Goal: Find specific page/section: Find specific page/section

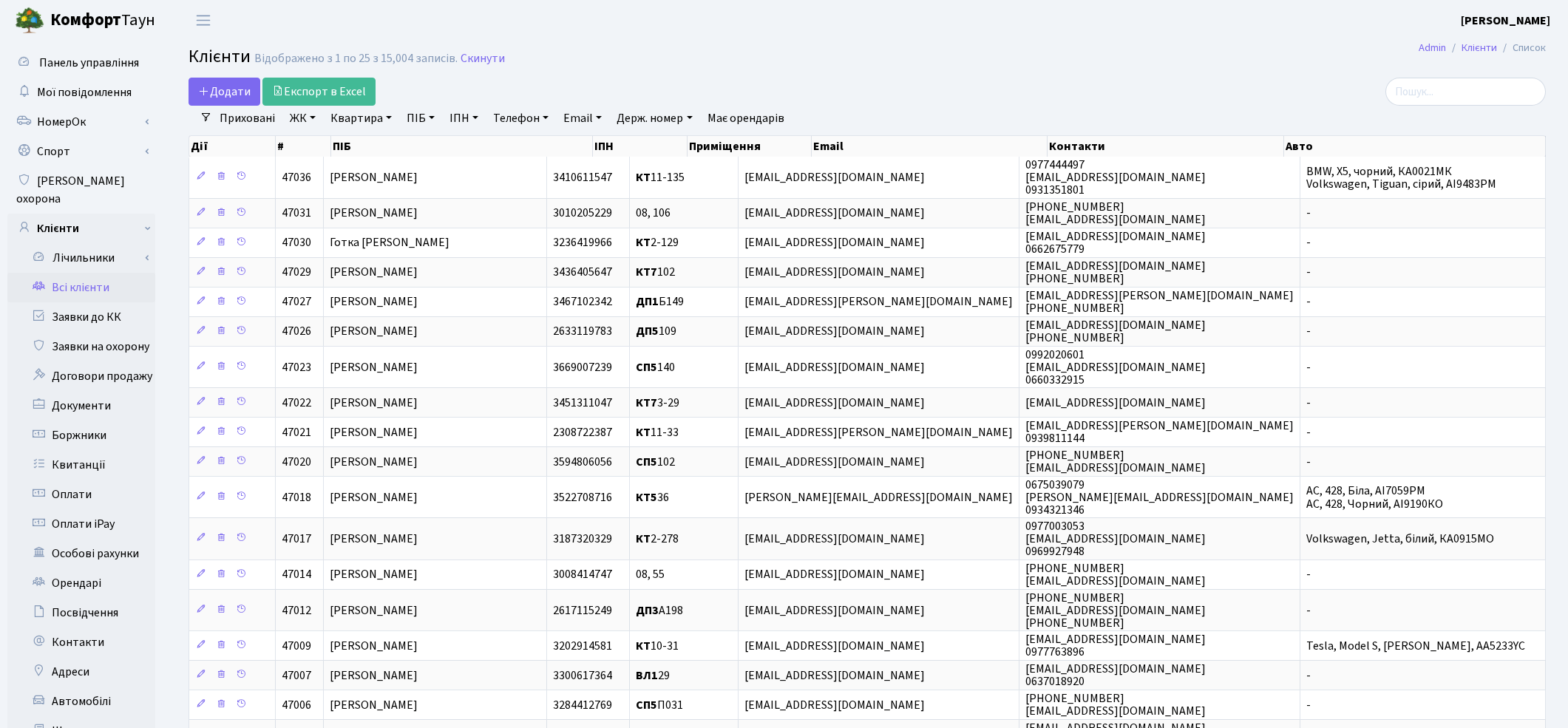
select select "25"
click at [92, 272] on link "Всі клієнти" at bounding box center [81, 287] width 148 height 30
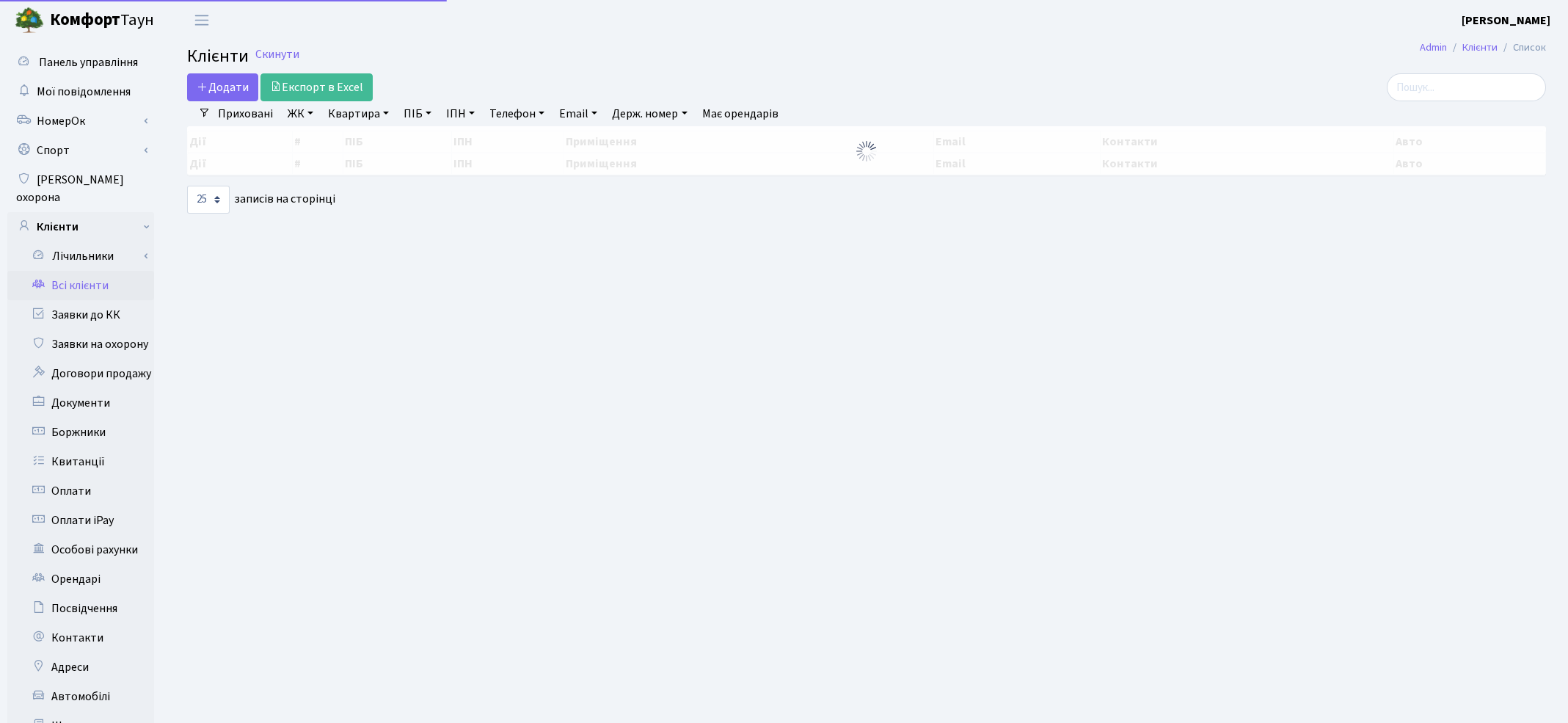
select select "25"
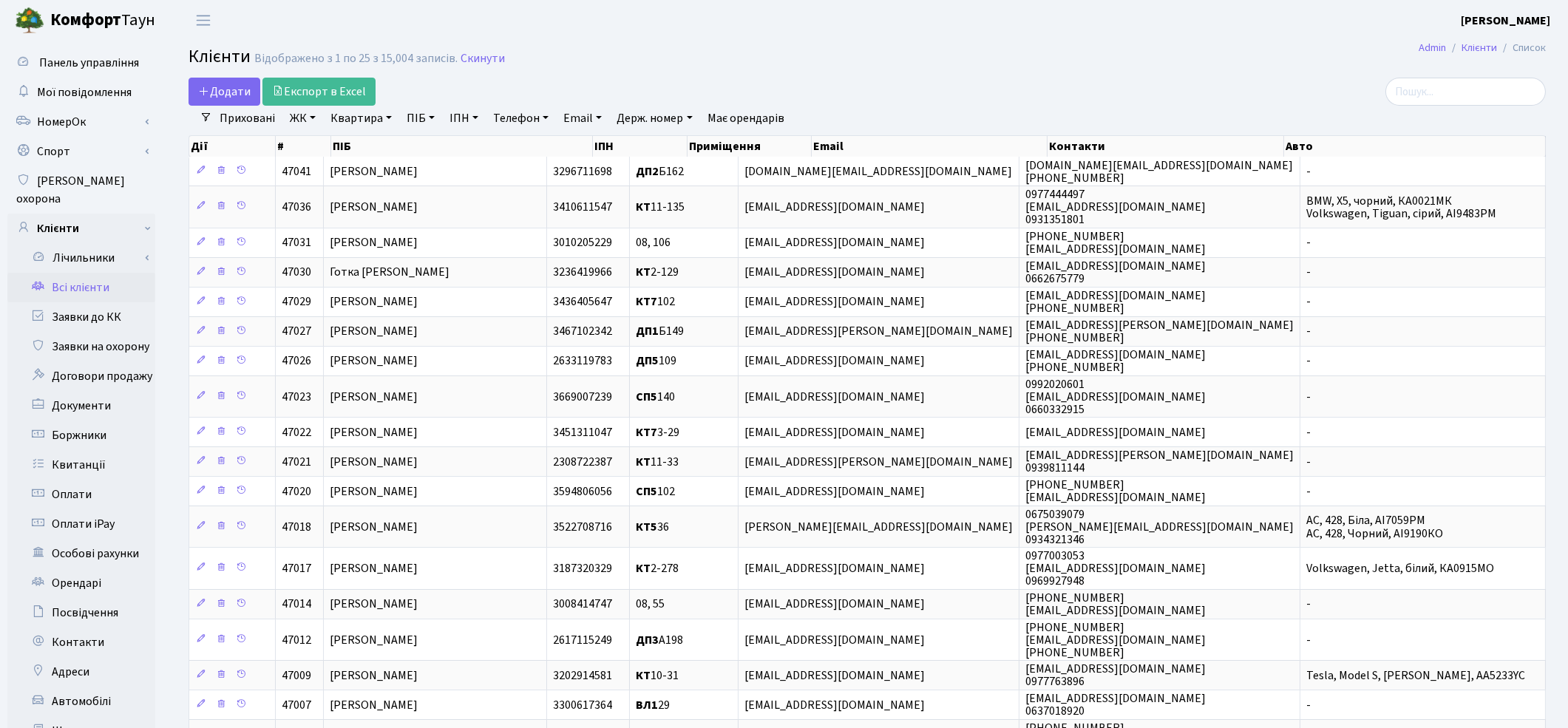
click at [762, 121] on link "Має орендарів" at bounding box center [746, 118] width 88 height 25
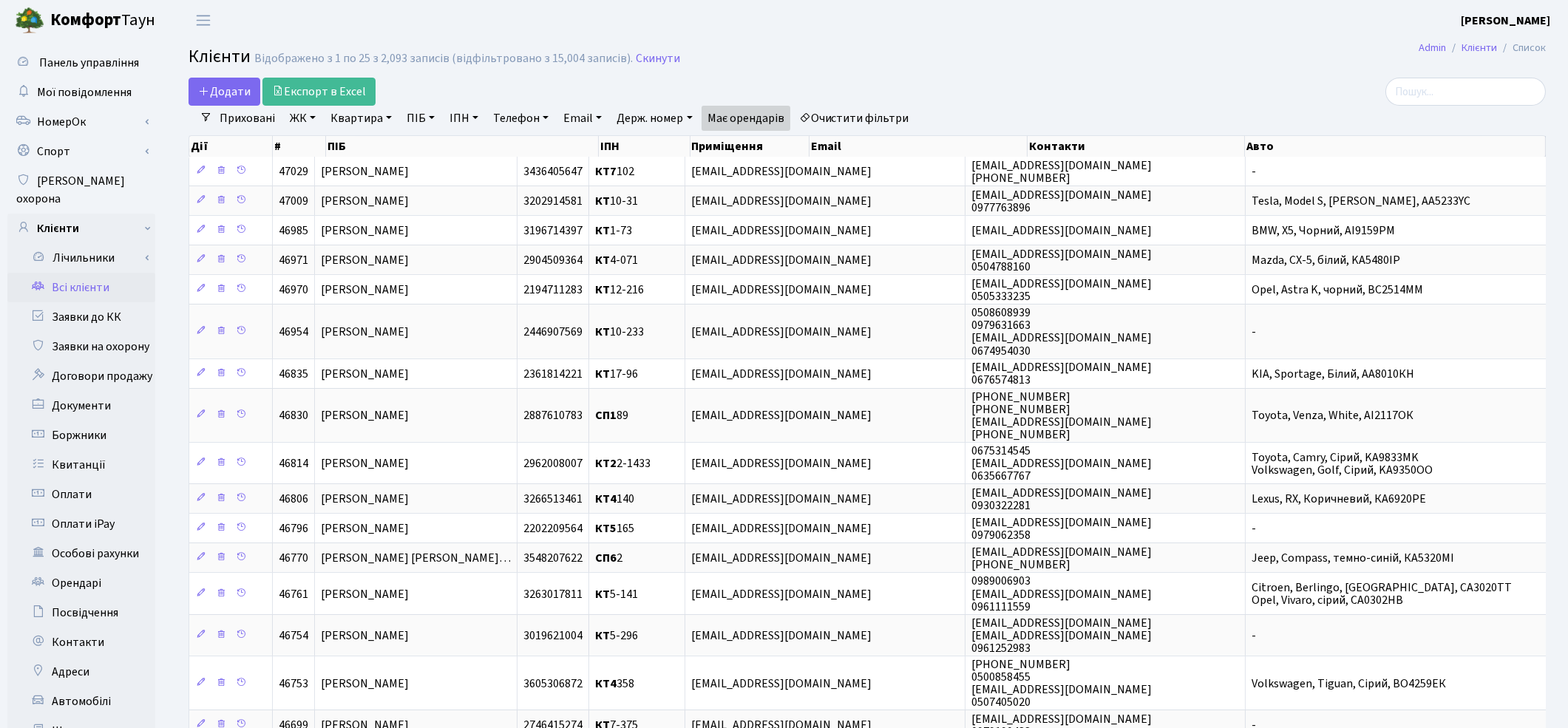
click at [859, 113] on link "Очистити фільтри" at bounding box center [854, 118] width 122 height 25
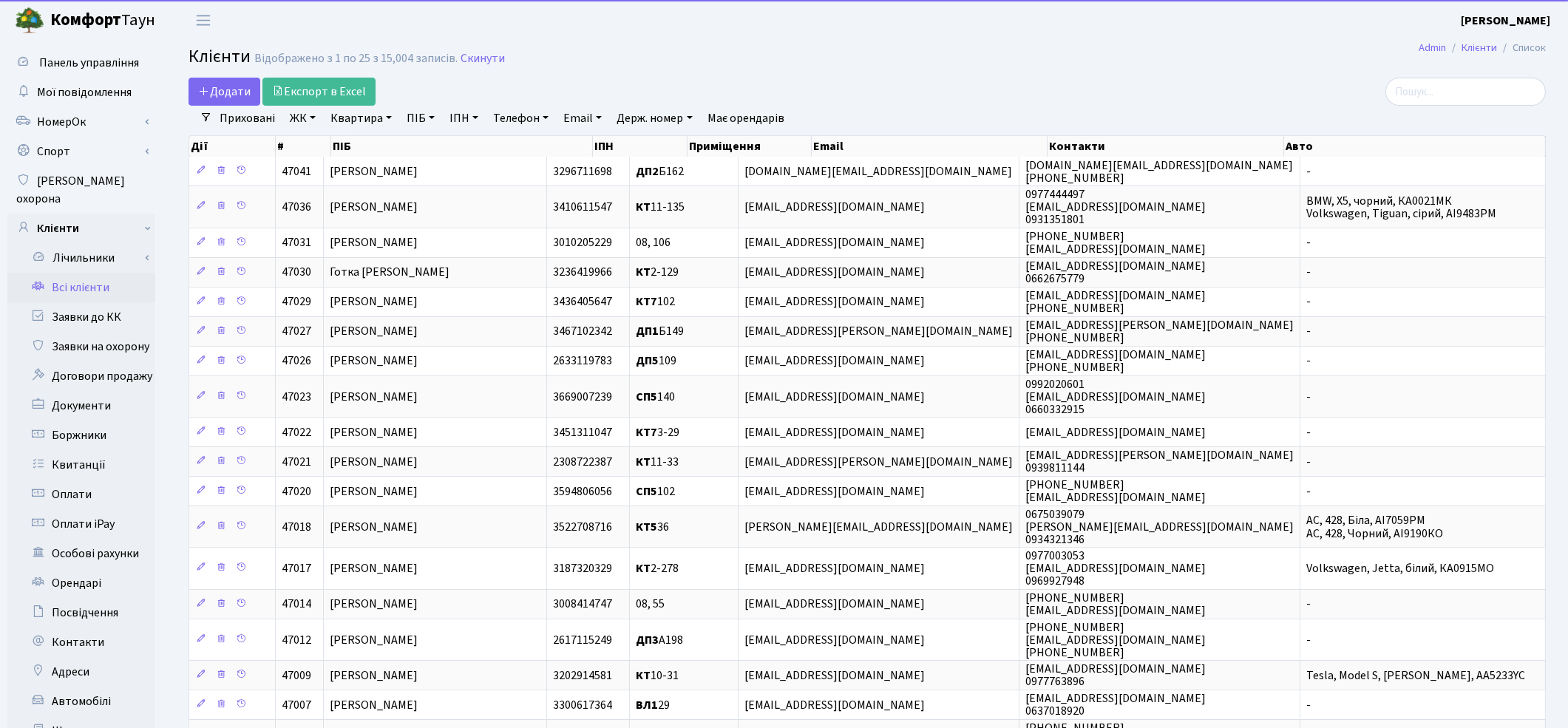
click at [421, 118] on link "ПІБ" at bounding box center [420, 118] width 40 height 25
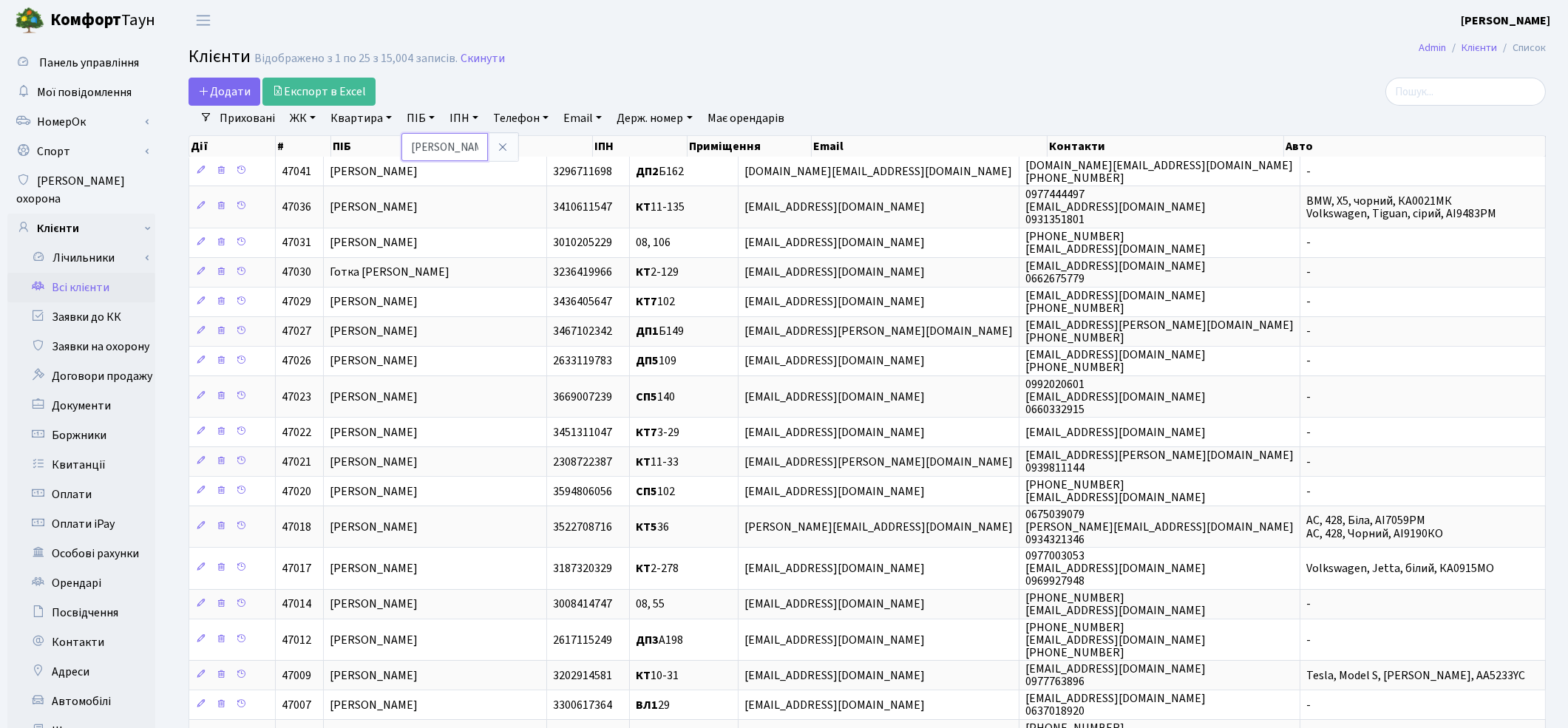
type input "[PERSON_NAME]"
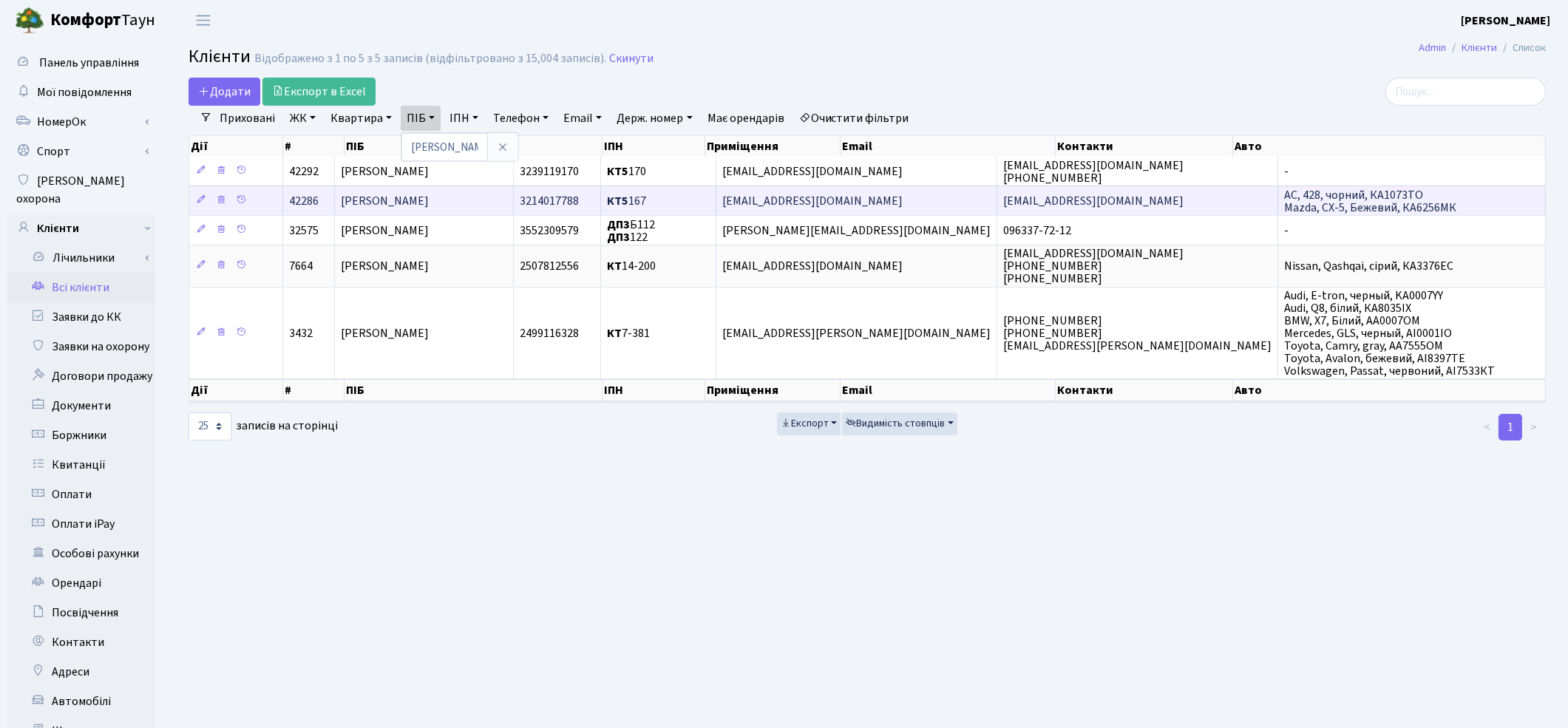
click at [513, 198] on td "Шимко Тетяна Анатоліївна" at bounding box center [424, 201] width 179 height 30
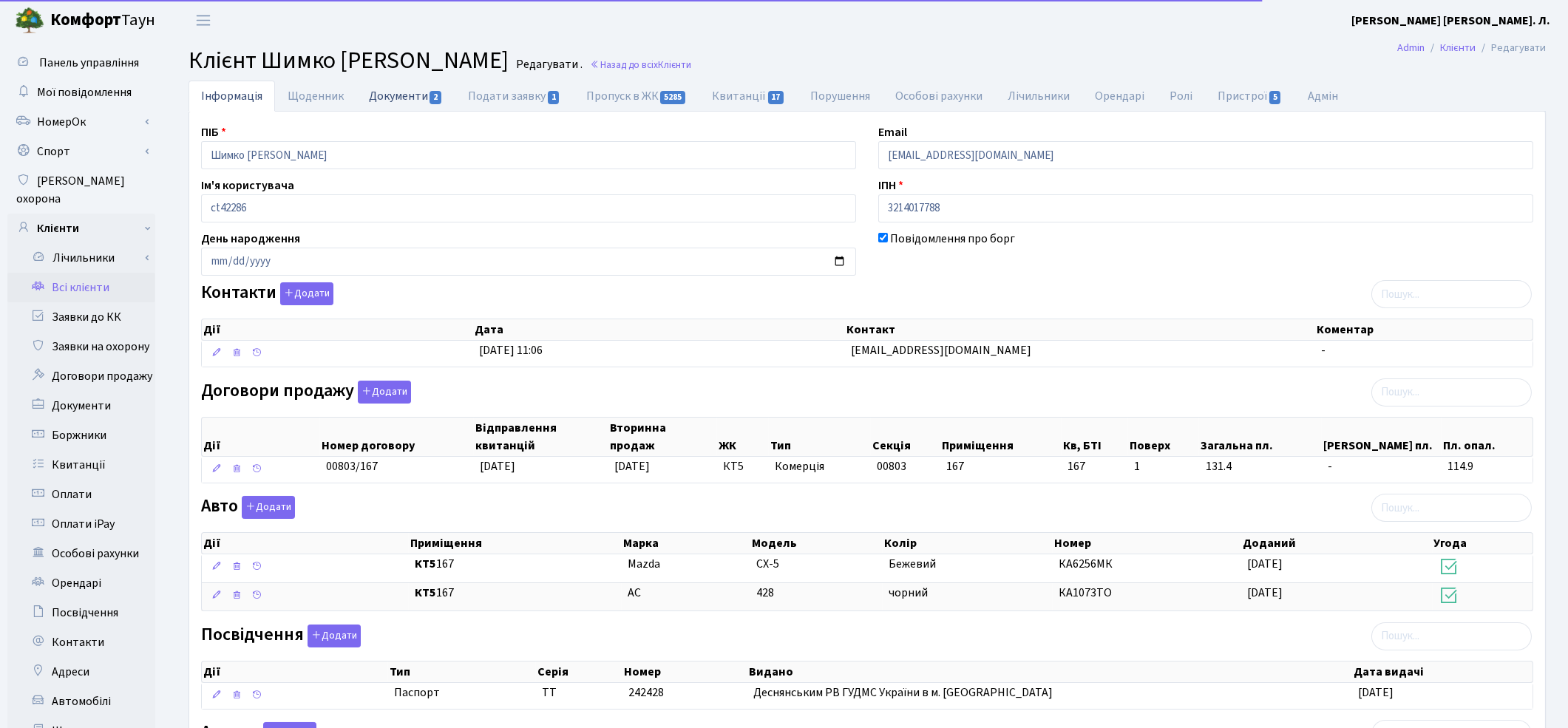
click at [403, 96] on link "Документи 2" at bounding box center [405, 96] width 100 height 31
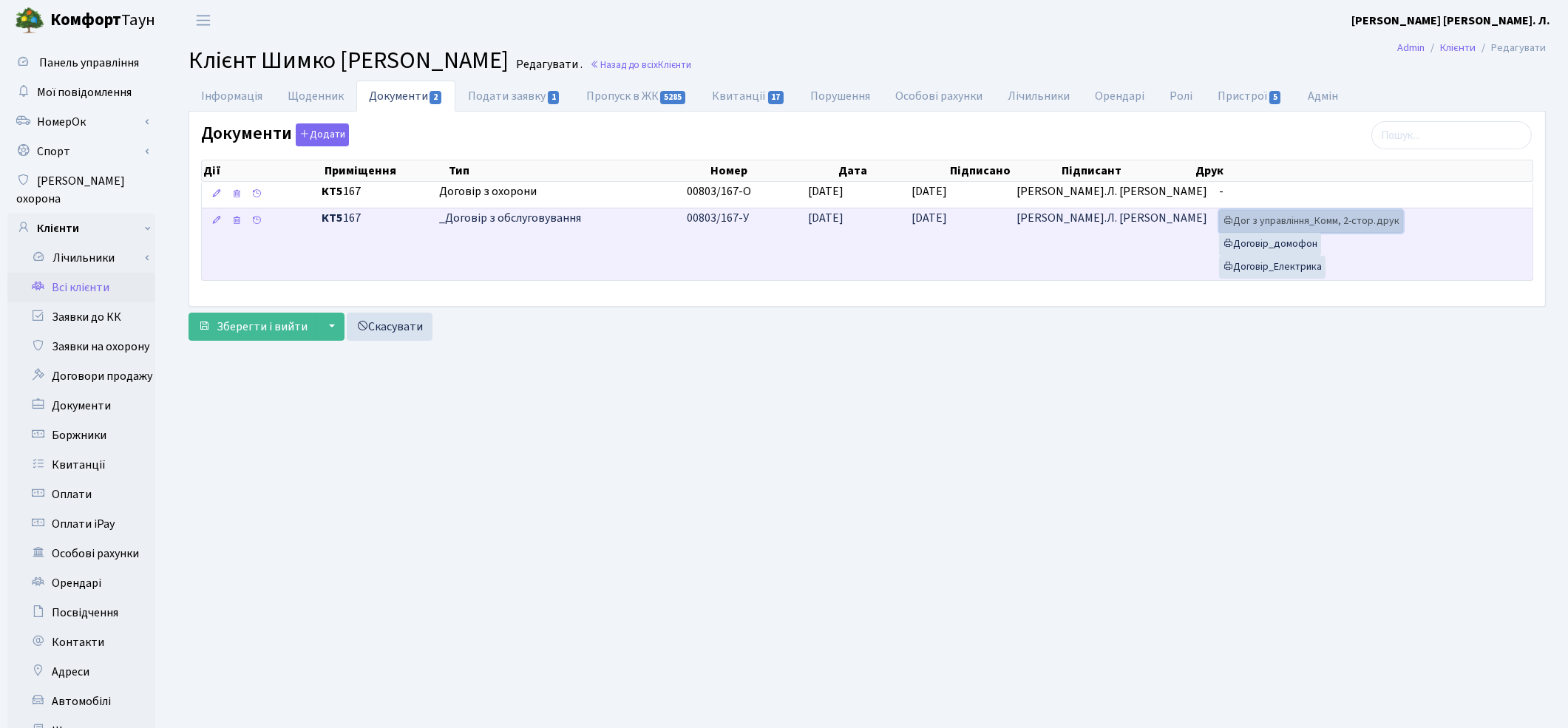
click at [1272, 224] on link "Дог з управління_Комм, 2-стор.друк" at bounding box center [1311, 221] width 184 height 23
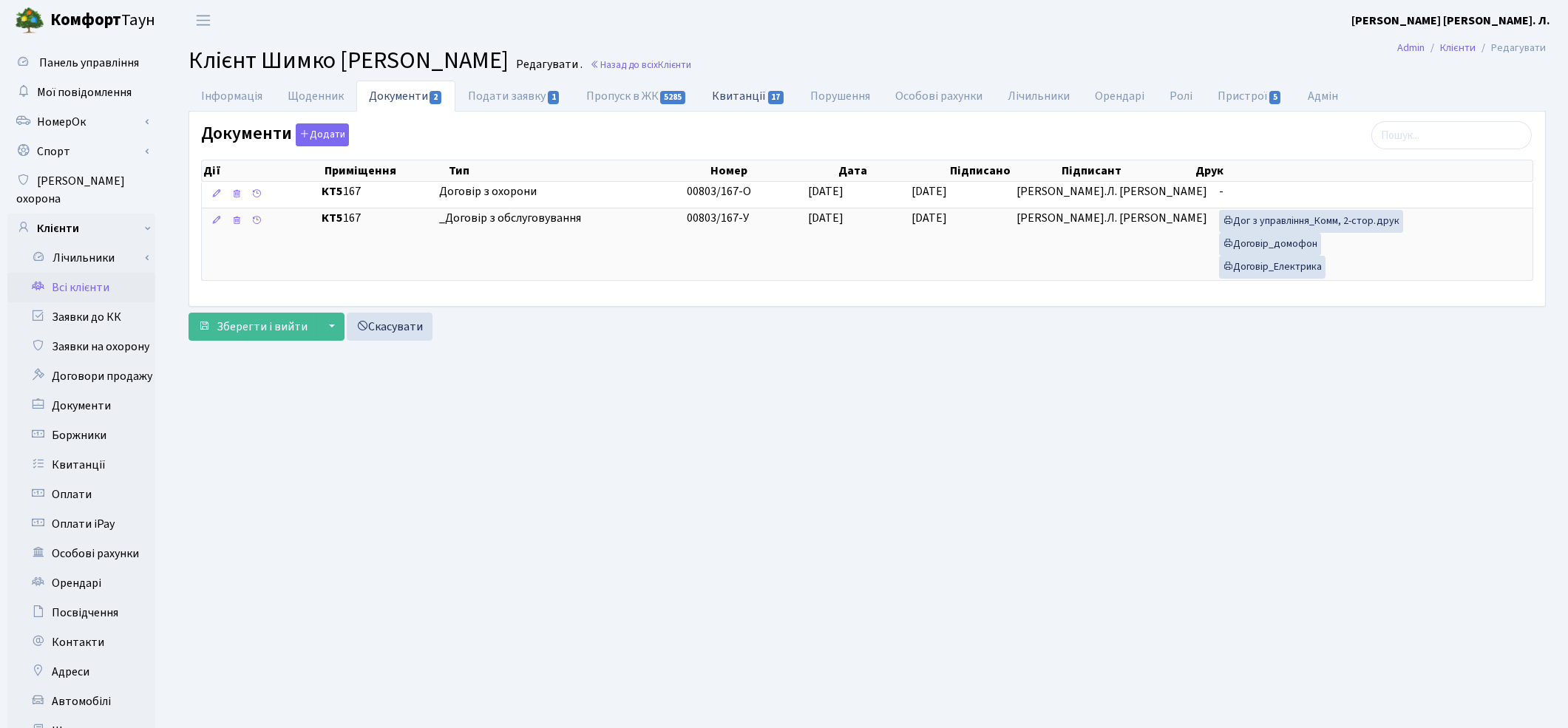
click at [751, 99] on link "Квитанції 17" at bounding box center [749, 96] width 99 height 31
select select "25"
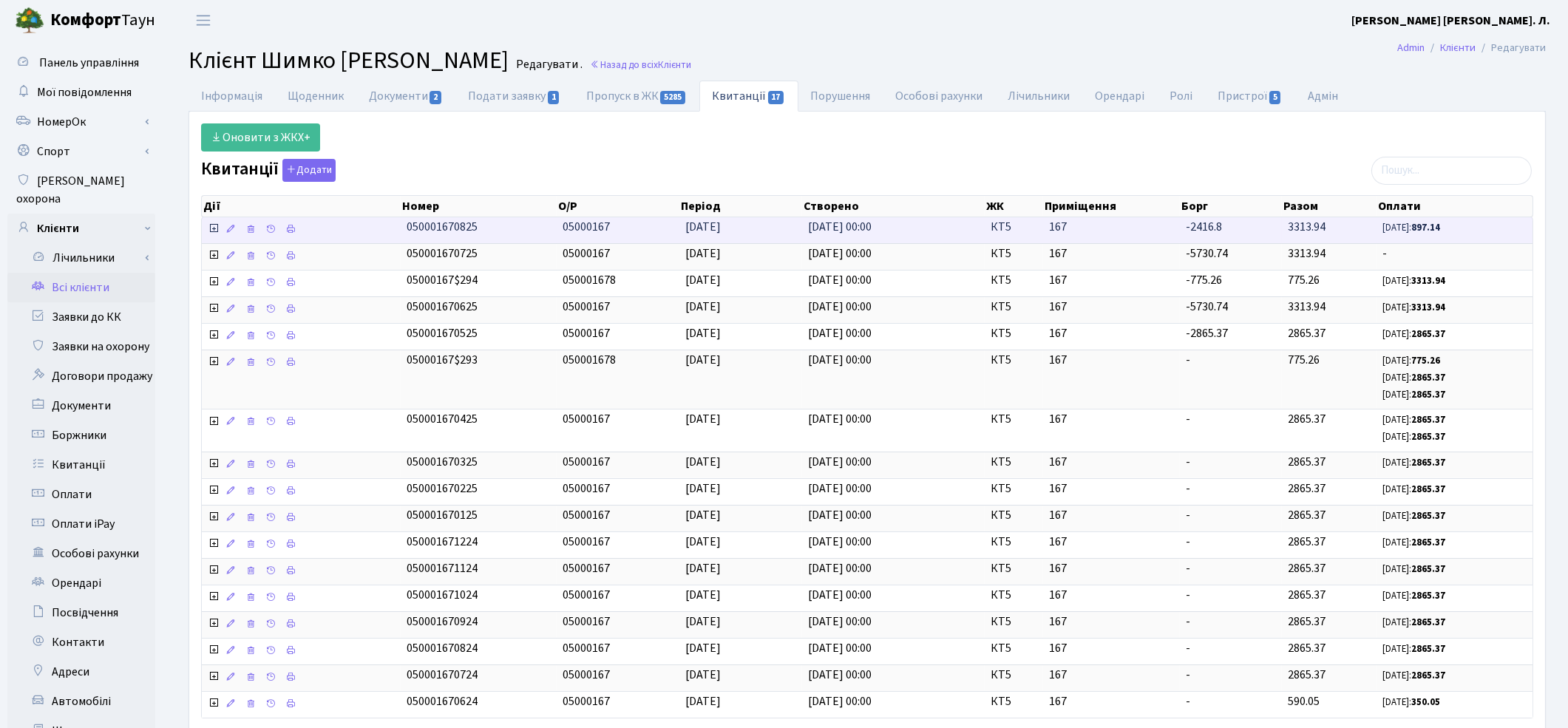
click at [215, 232] on icon at bounding box center [213, 228] width 12 height 12
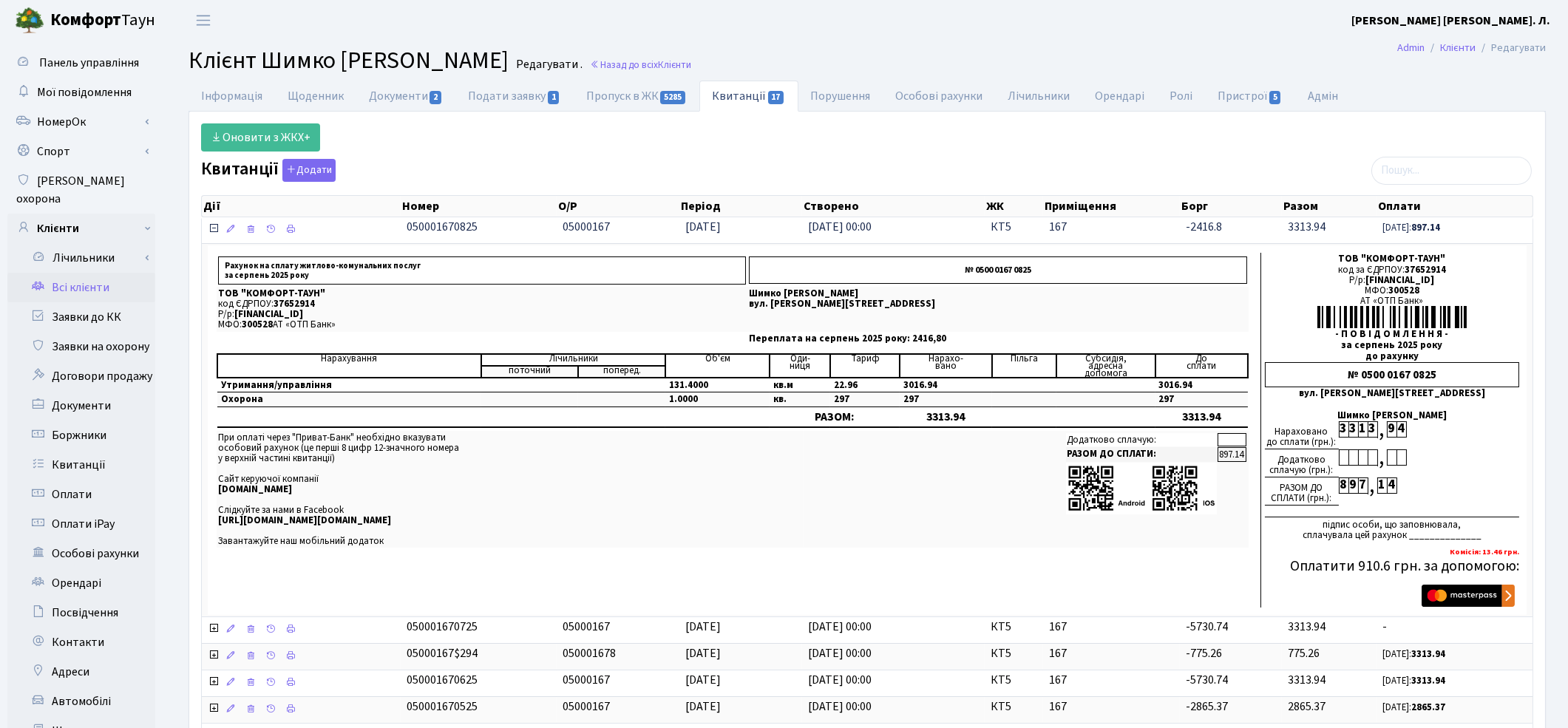
click at [218, 231] on icon at bounding box center [213, 228] width 12 height 12
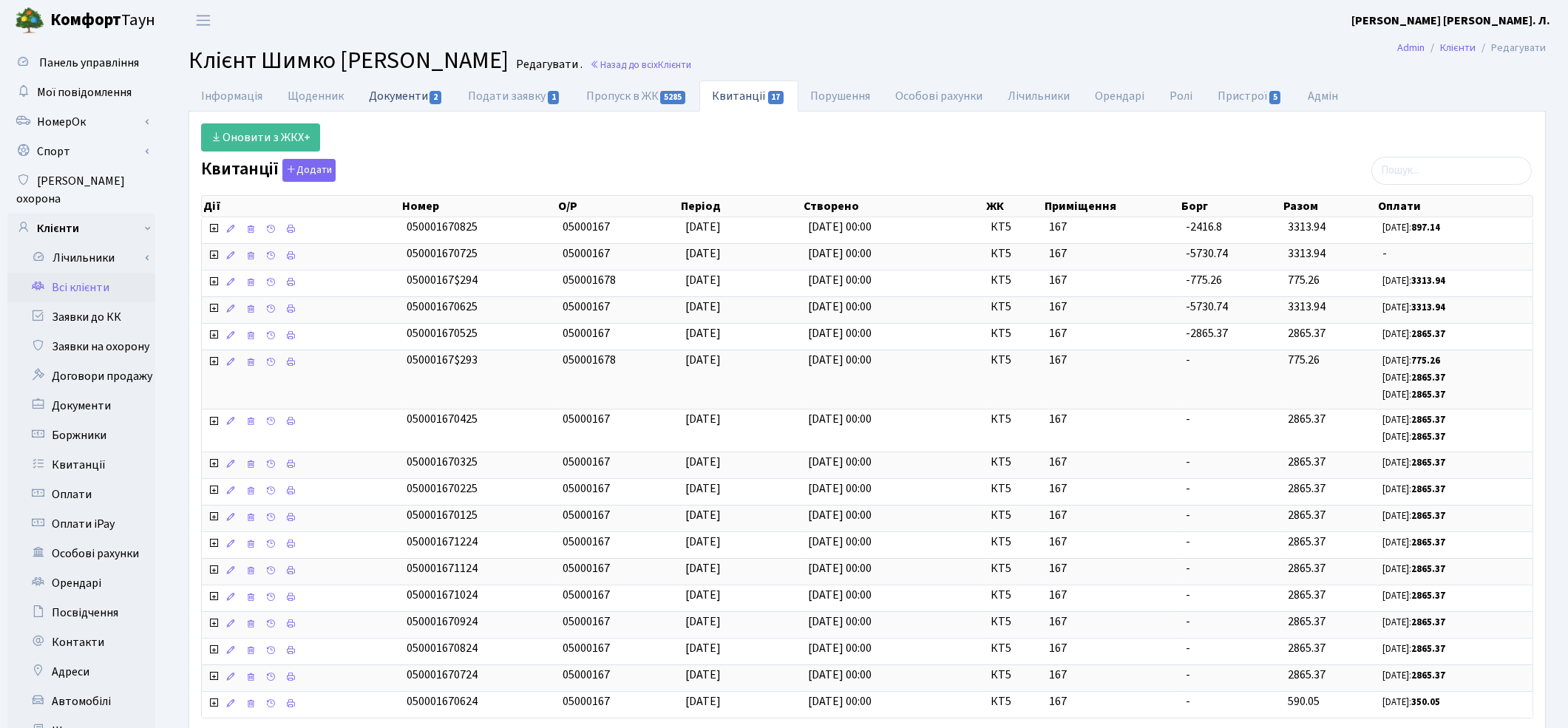
click at [385, 89] on link "Документи 2" at bounding box center [405, 96] width 100 height 31
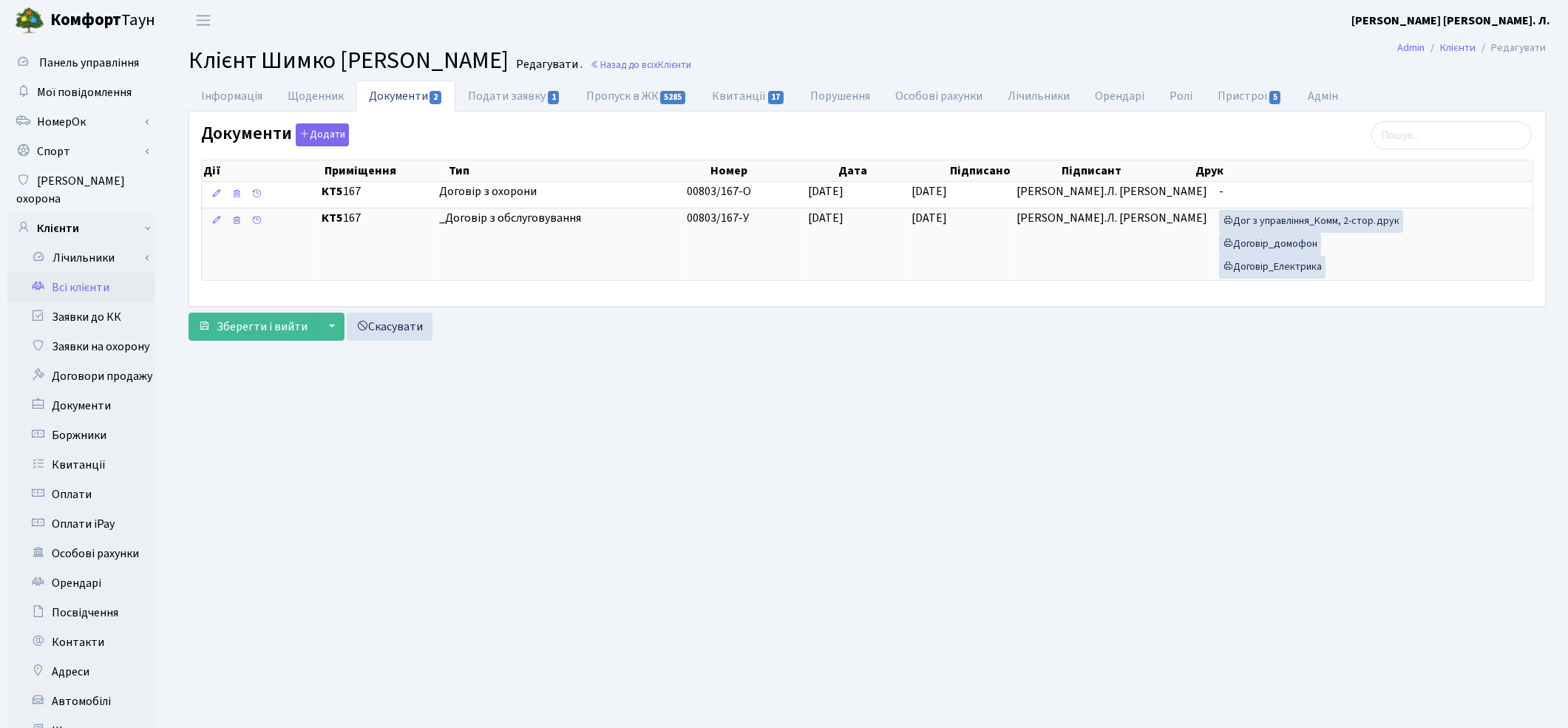
click at [108, 277] on link "Всі клієнти" at bounding box center [81, 287] width 148 height 30
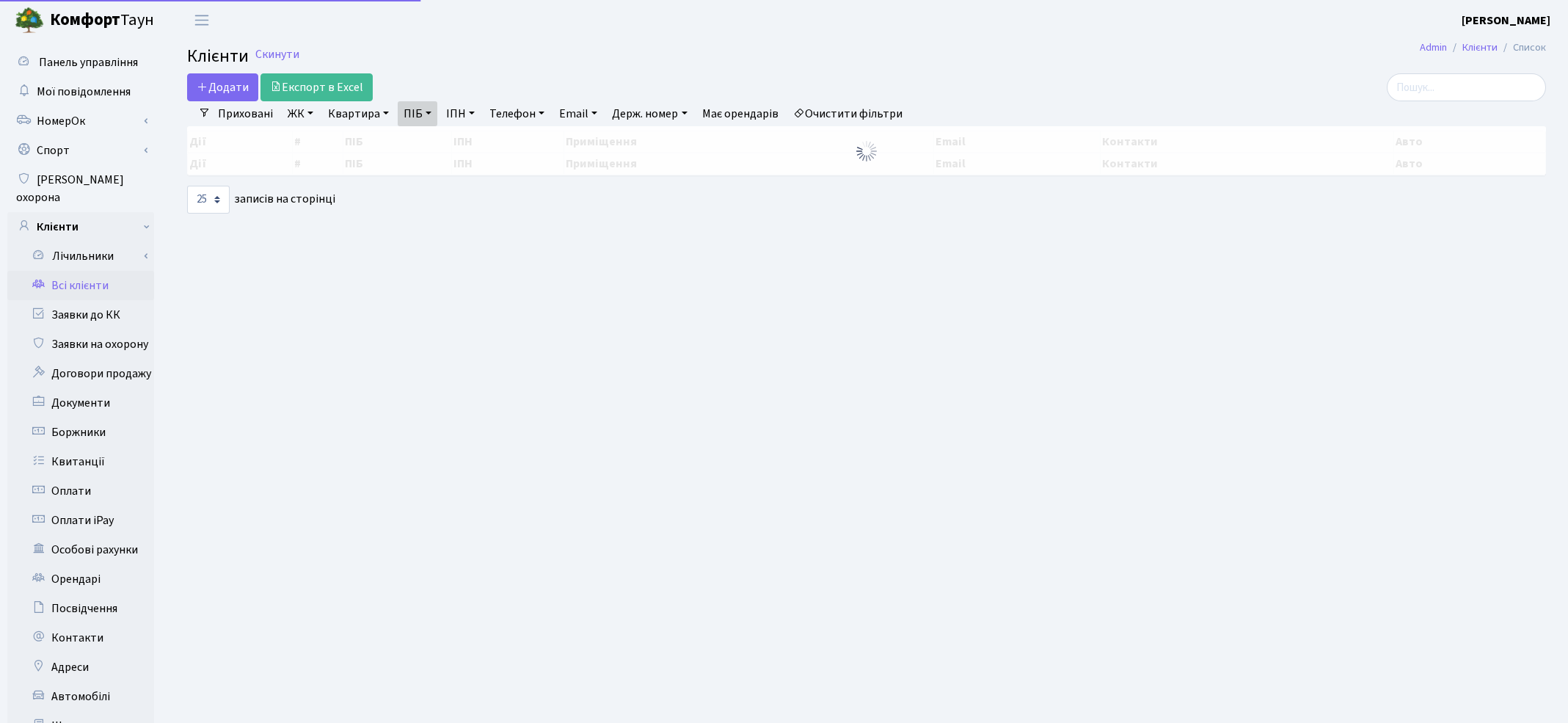
select select "25"
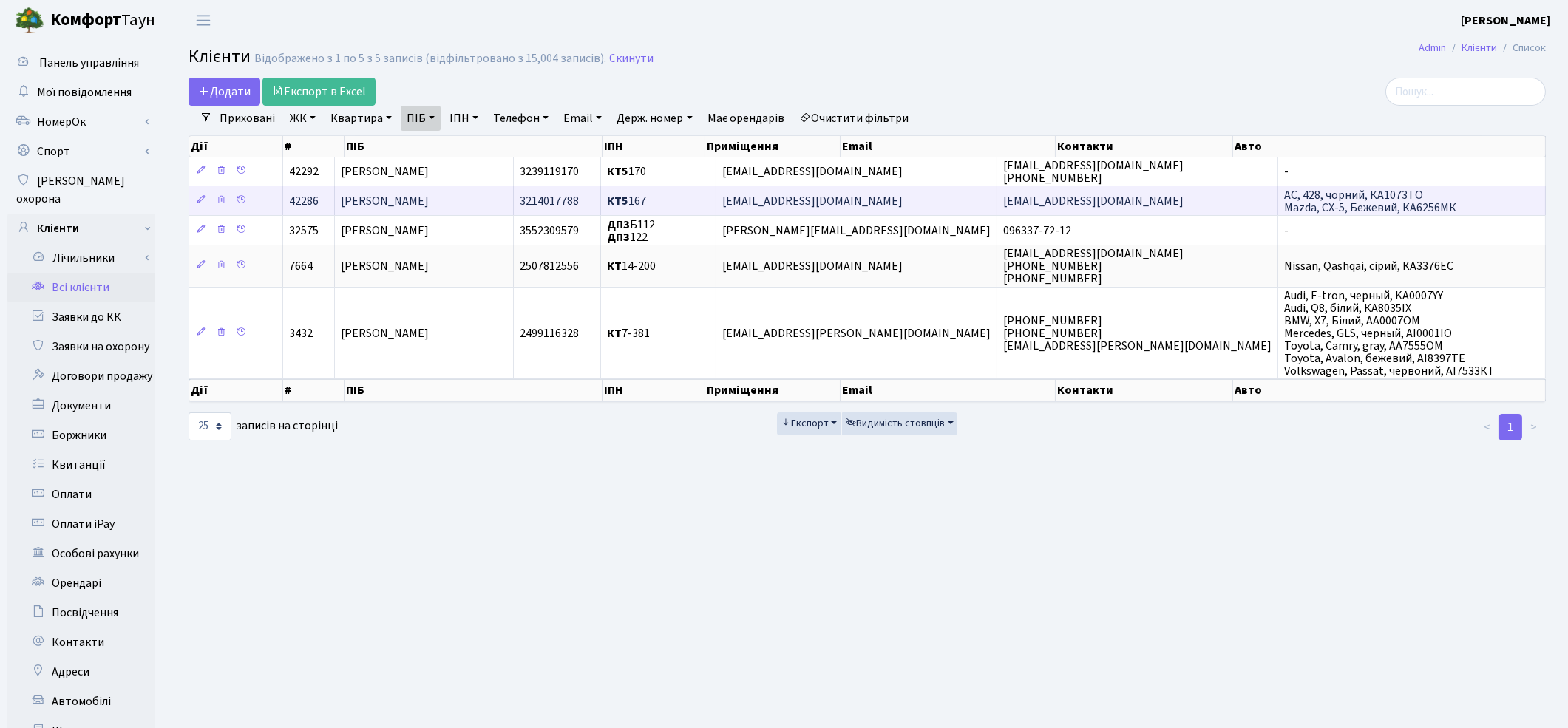
click at [432, 212] on td "[PERSON_NAME]" at bounding box center [424, 201] width 179 height 30
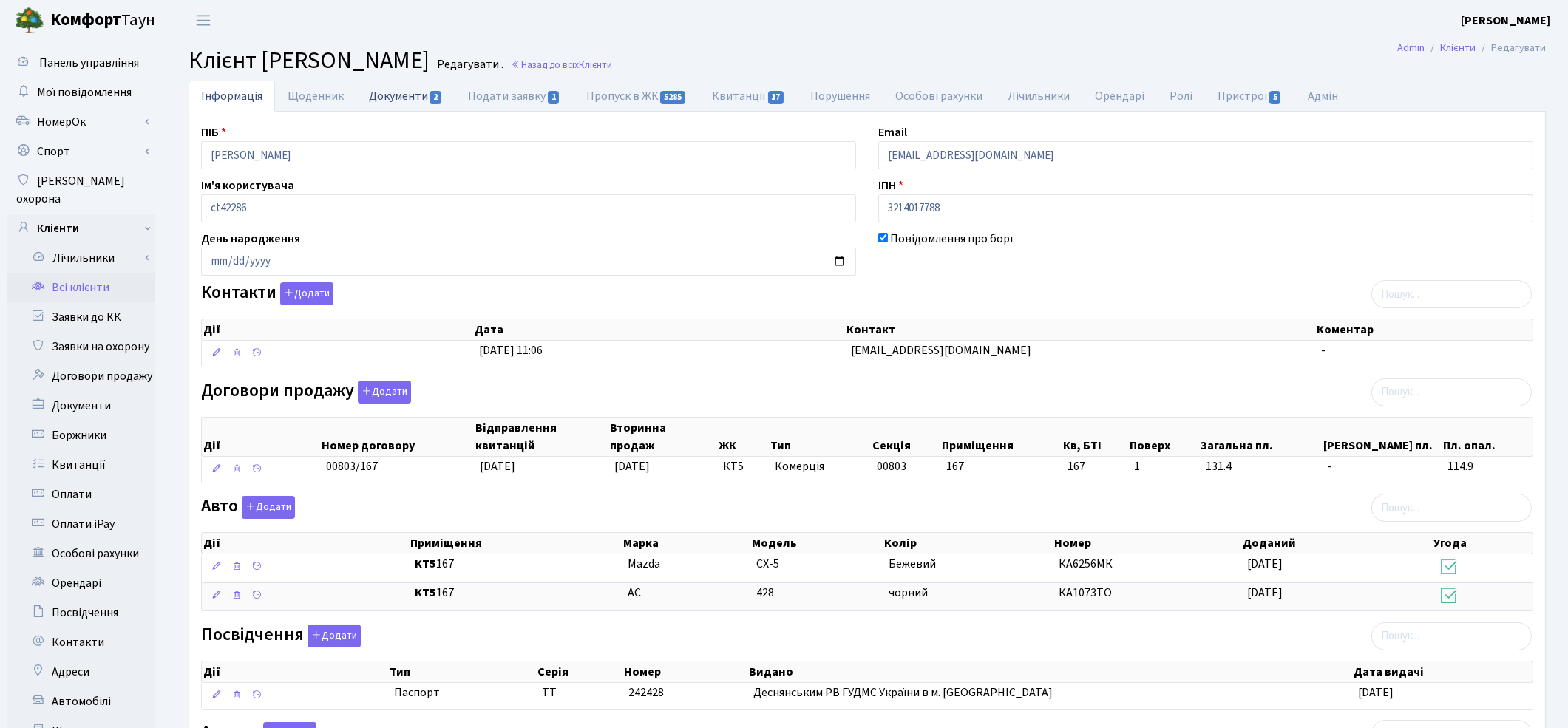
click at [418, 101] on link "Документи 2" at bounding box center [405, 96] width 100 height 31
select select "25"
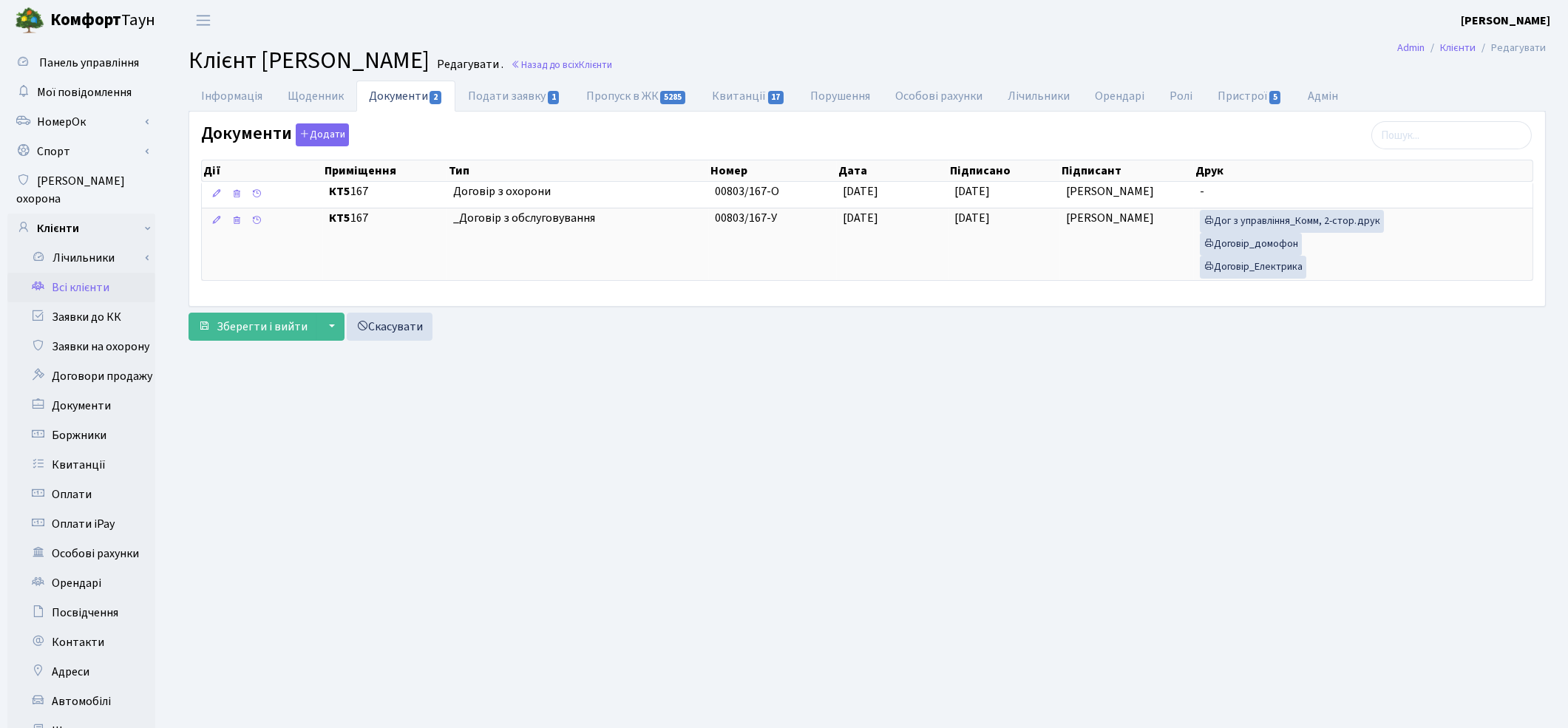
click at [85, 272] on link "Всі клієнти" at bounding box center [81, 287] width 148 height 30
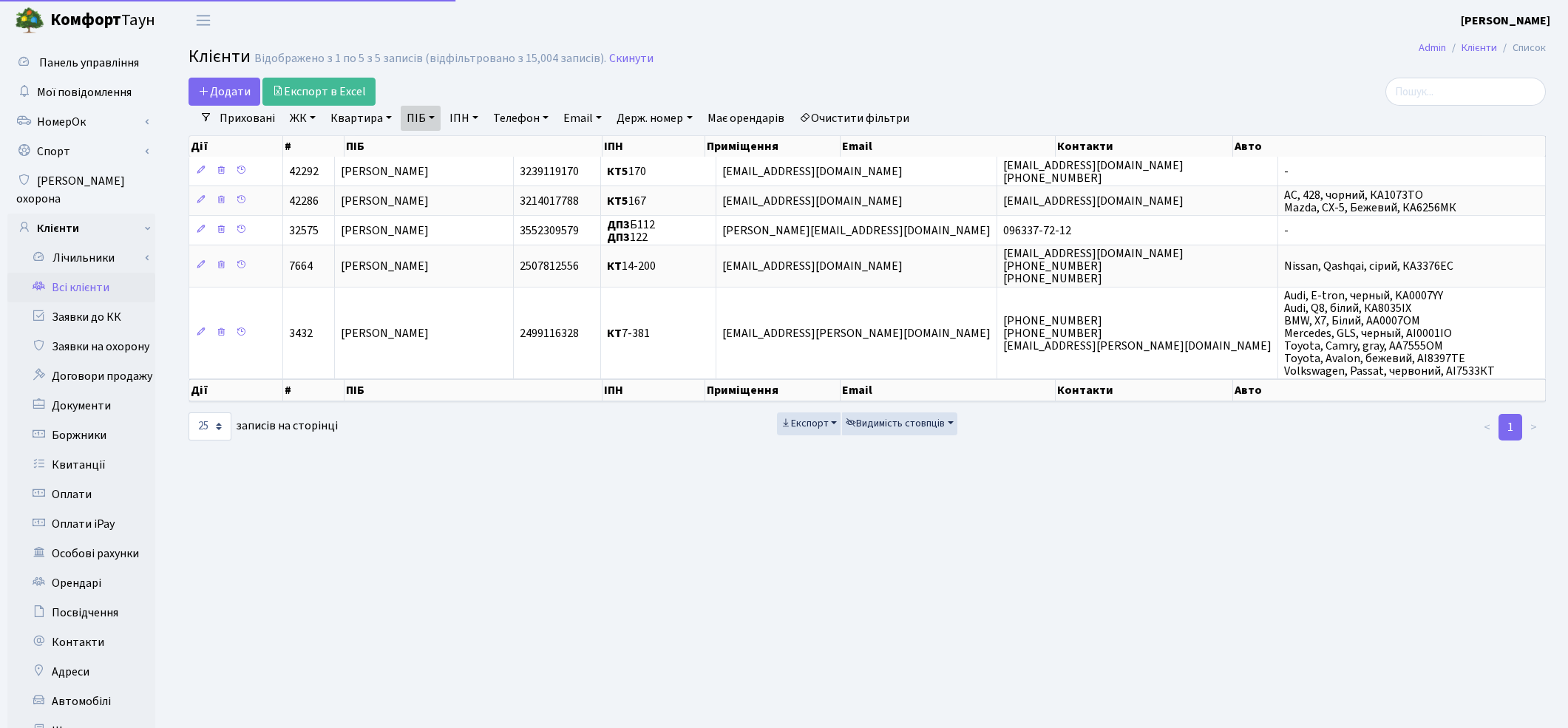
select select "25"
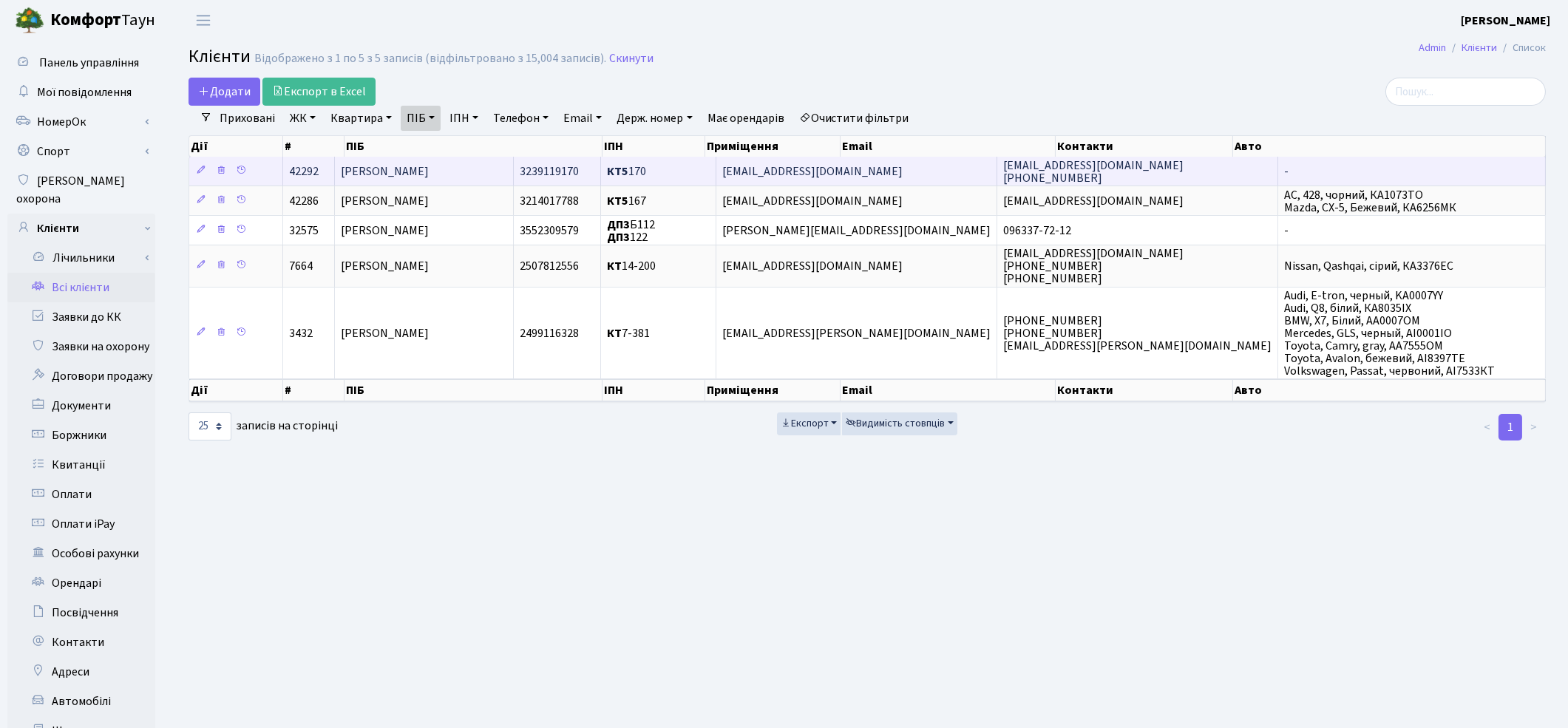
click at [429, 176] on span "Шимко Олександр Григорович" at bounding box center [385, 171] width 88 height 16
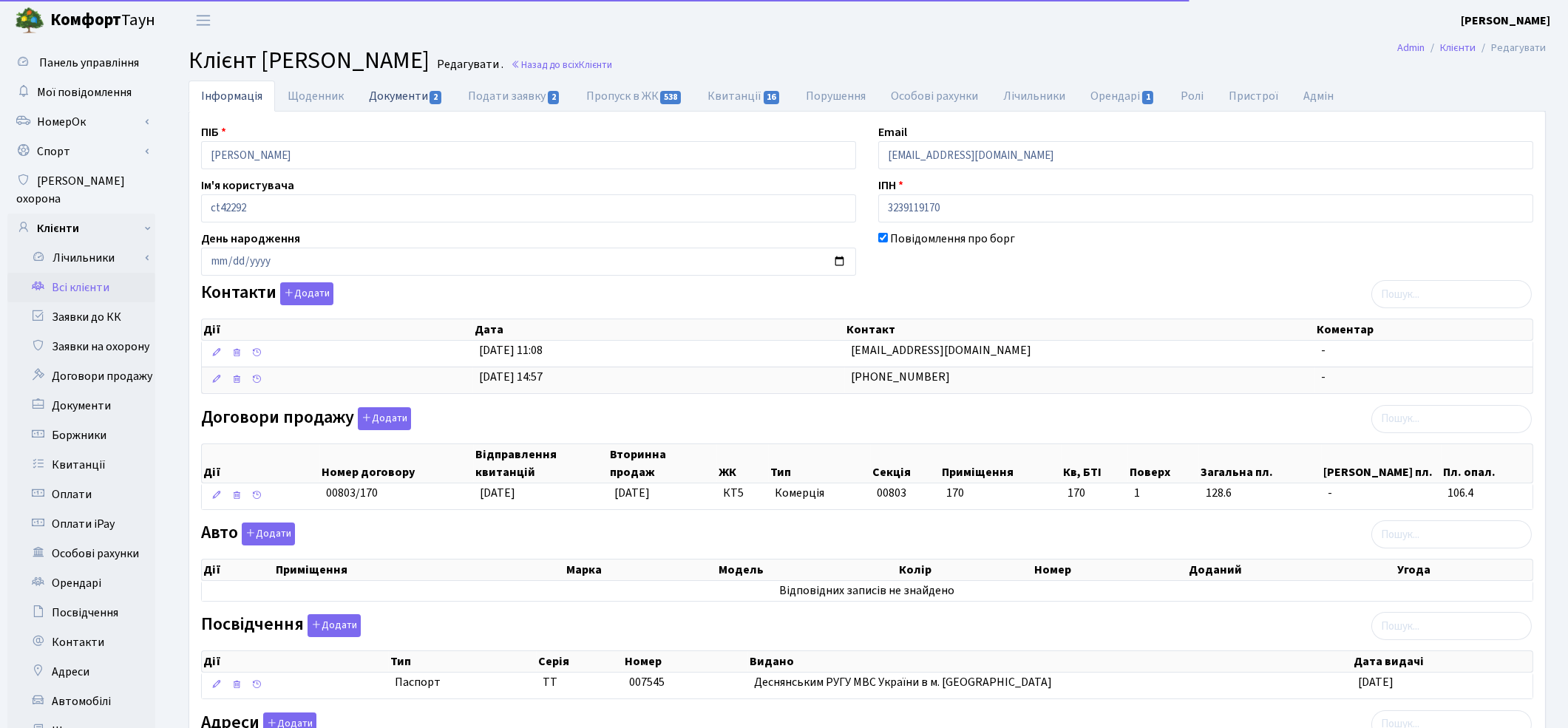
click at [403, 90] on link "Документи 2" at bounding box center [405, 96] width 100 height 31
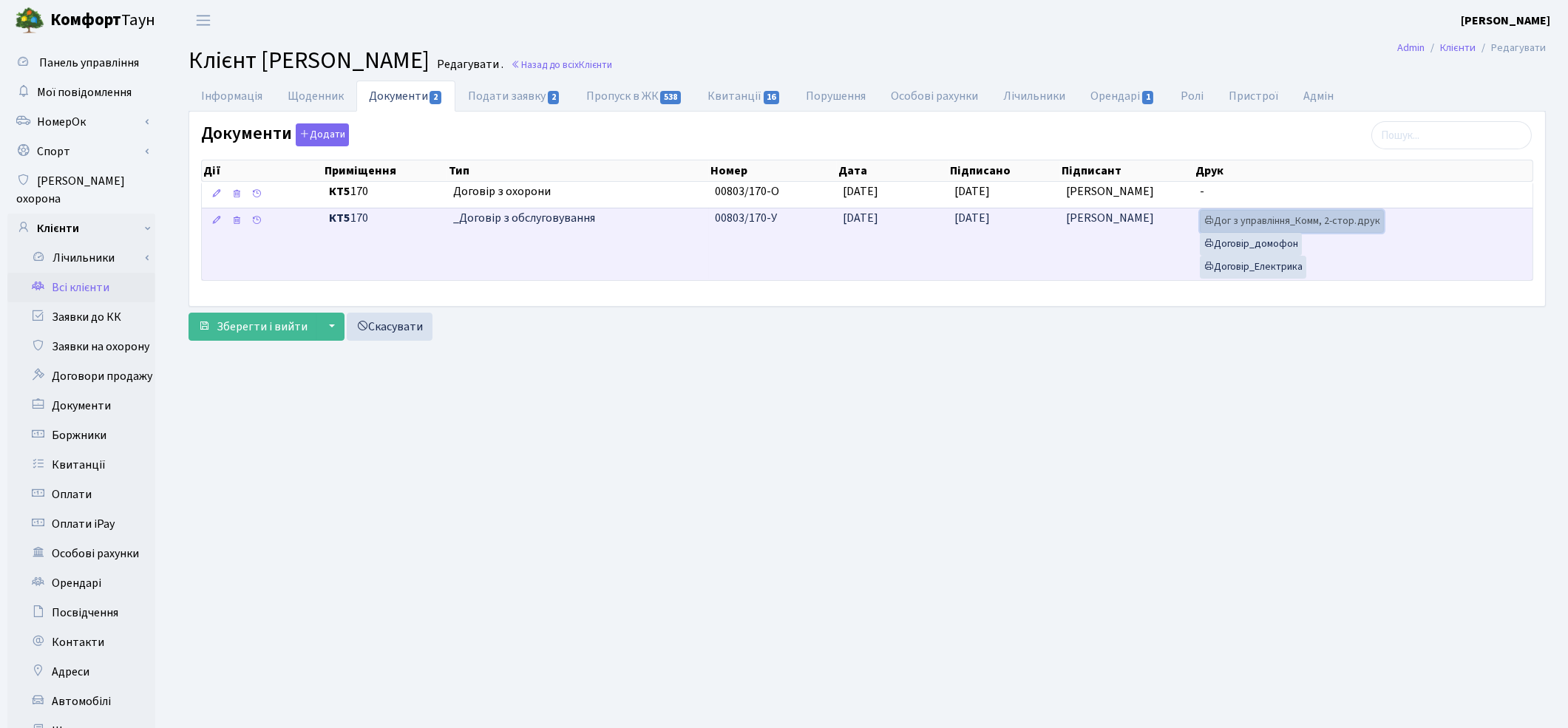
click at [1247, 219] on link "Дог з управління_Комм, 2-стор.друк" at bounding box center [1292, 221] width 184 height 23
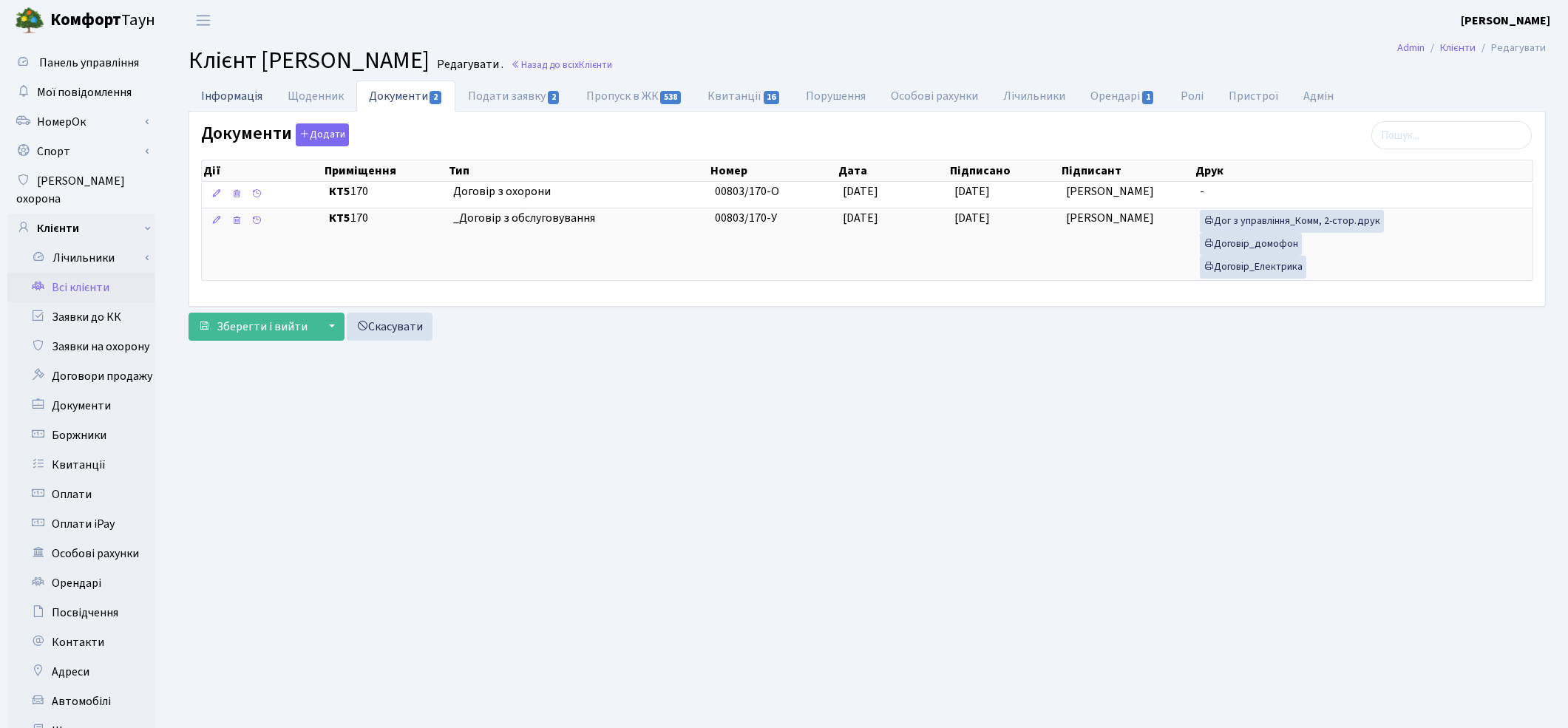
click at [211, 92] on link "Інформація" at bounding box center [232, 96] width 86 height 31
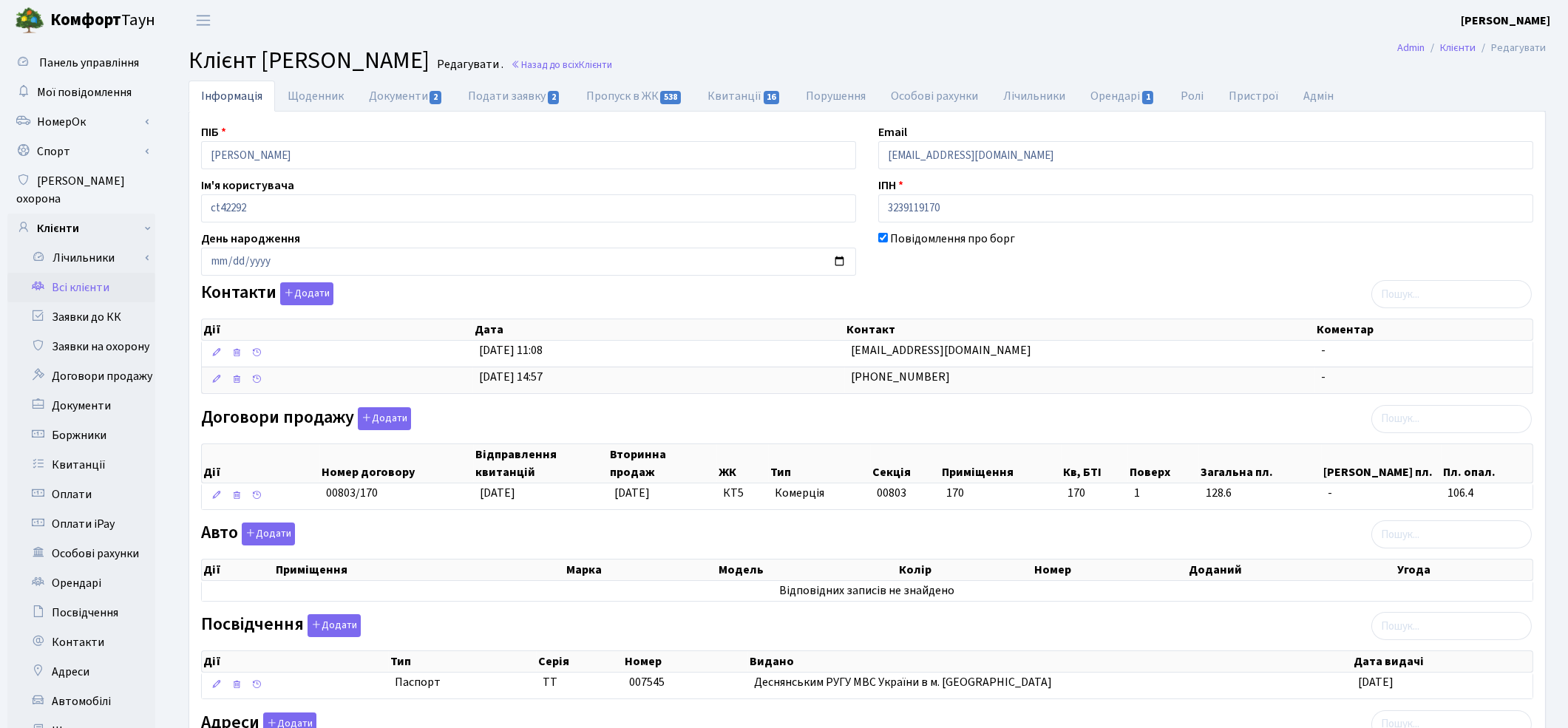
click at [63, 272] on link "Всі клієнти" at bounding box center [81, 287] width 148 height 30
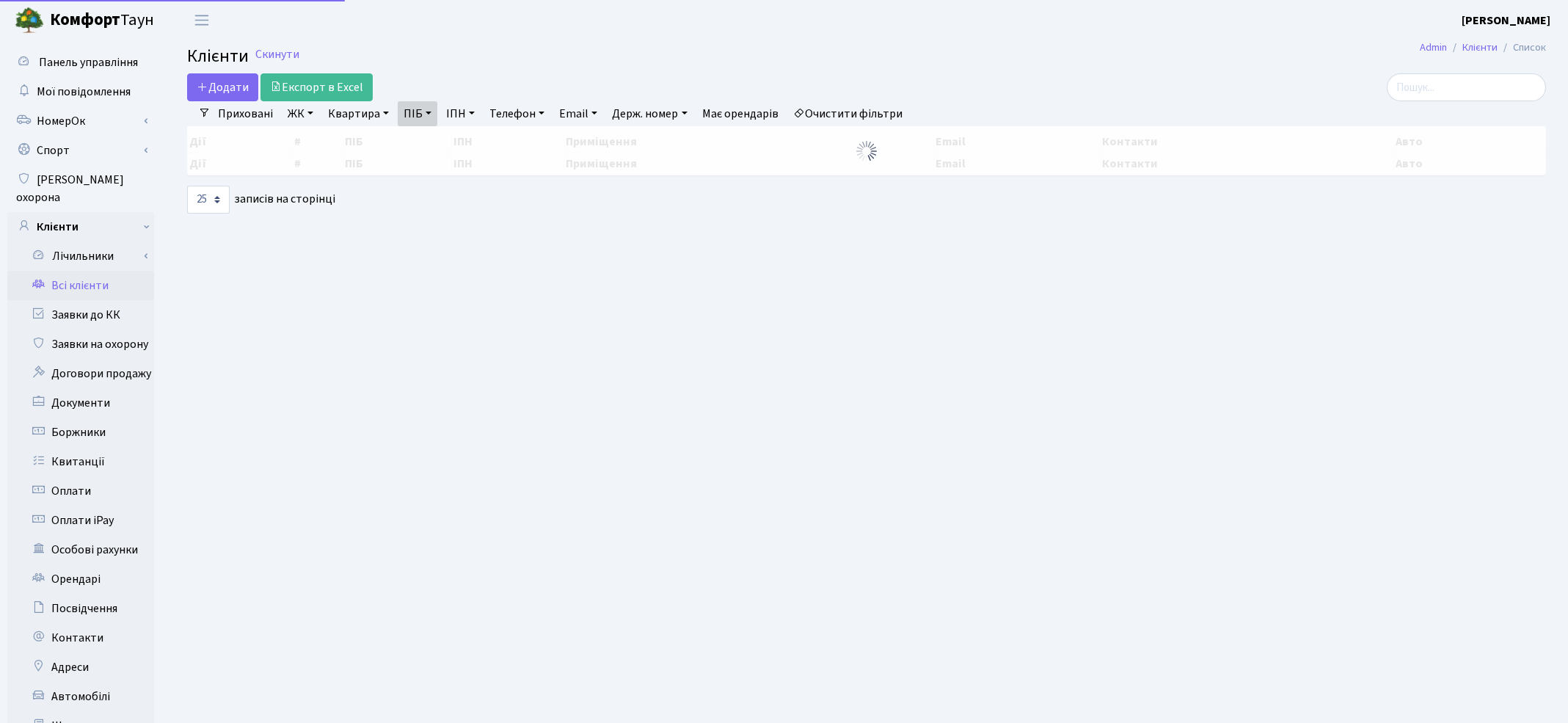
select select "25"
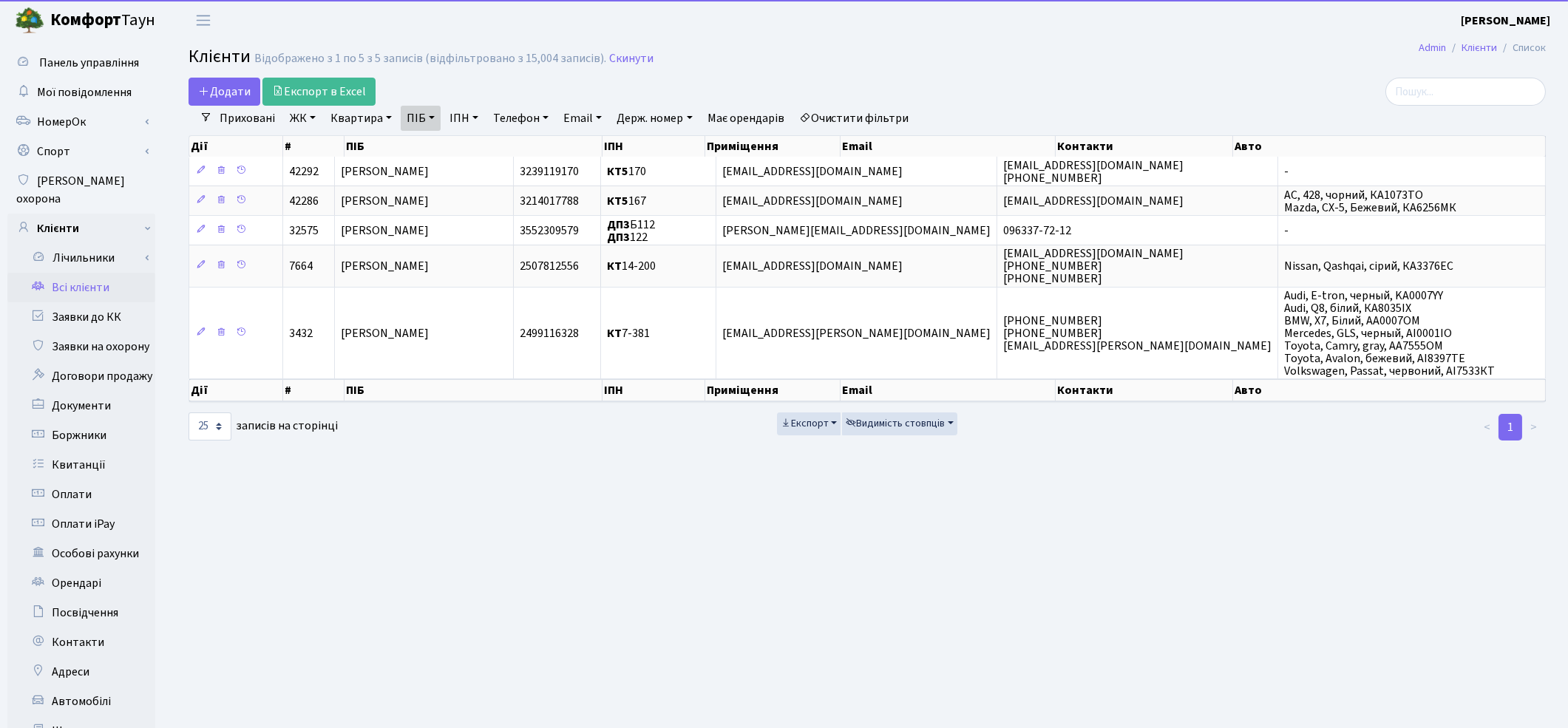
click at [844, 122] on link "Очистити фільтри" at bounding box center [854, 118] width 122 height 25
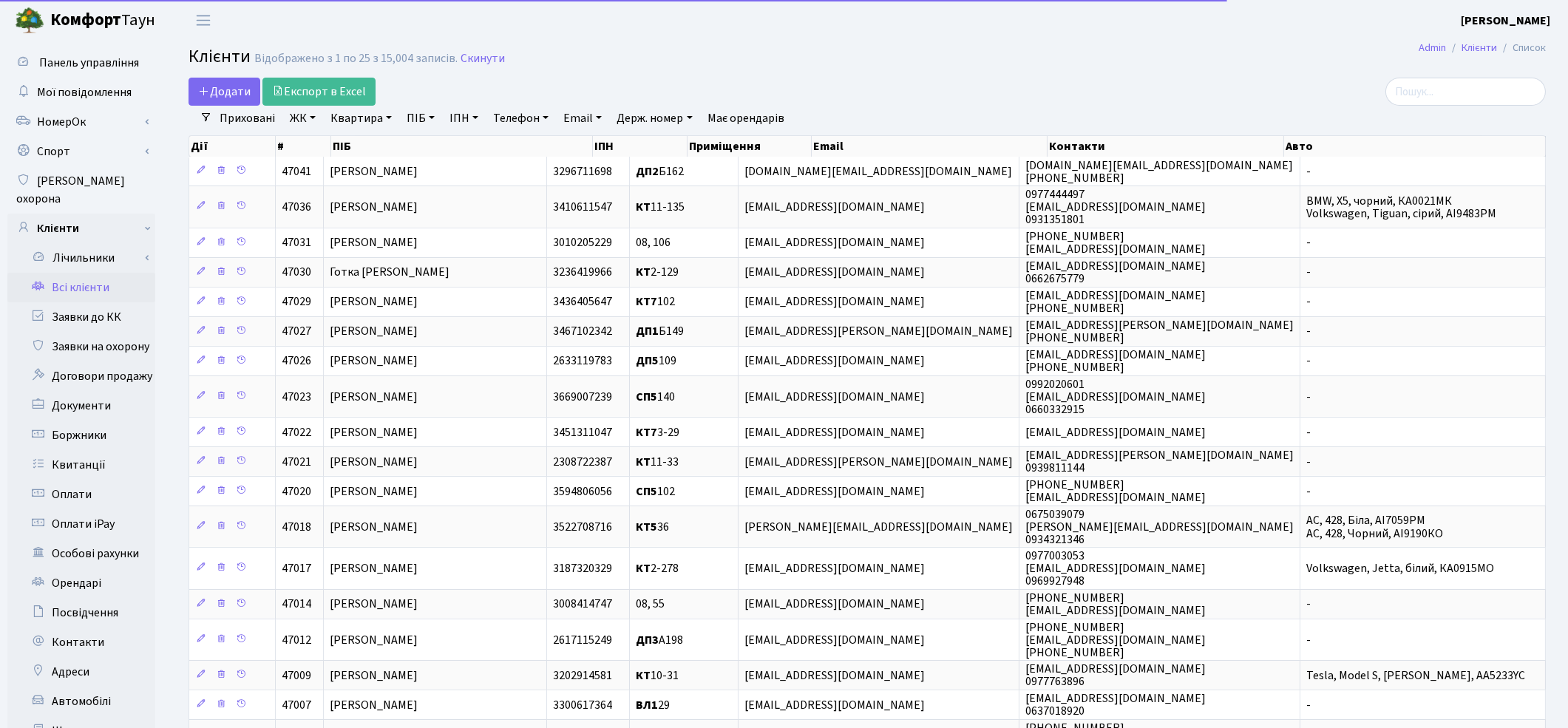
click at [355, 120] on link "Квартира" at bounding box center [361, 118] width 73 height 25
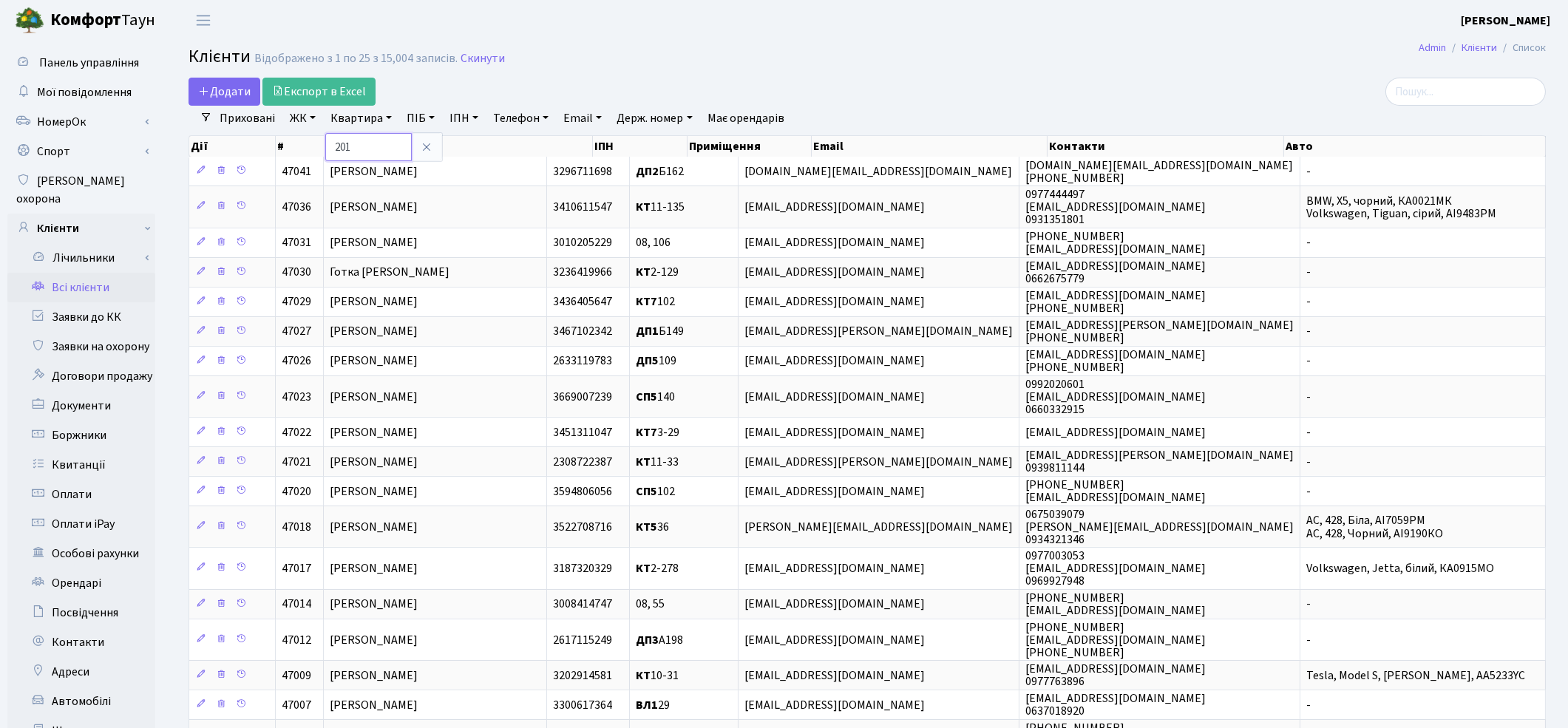
type input "201"
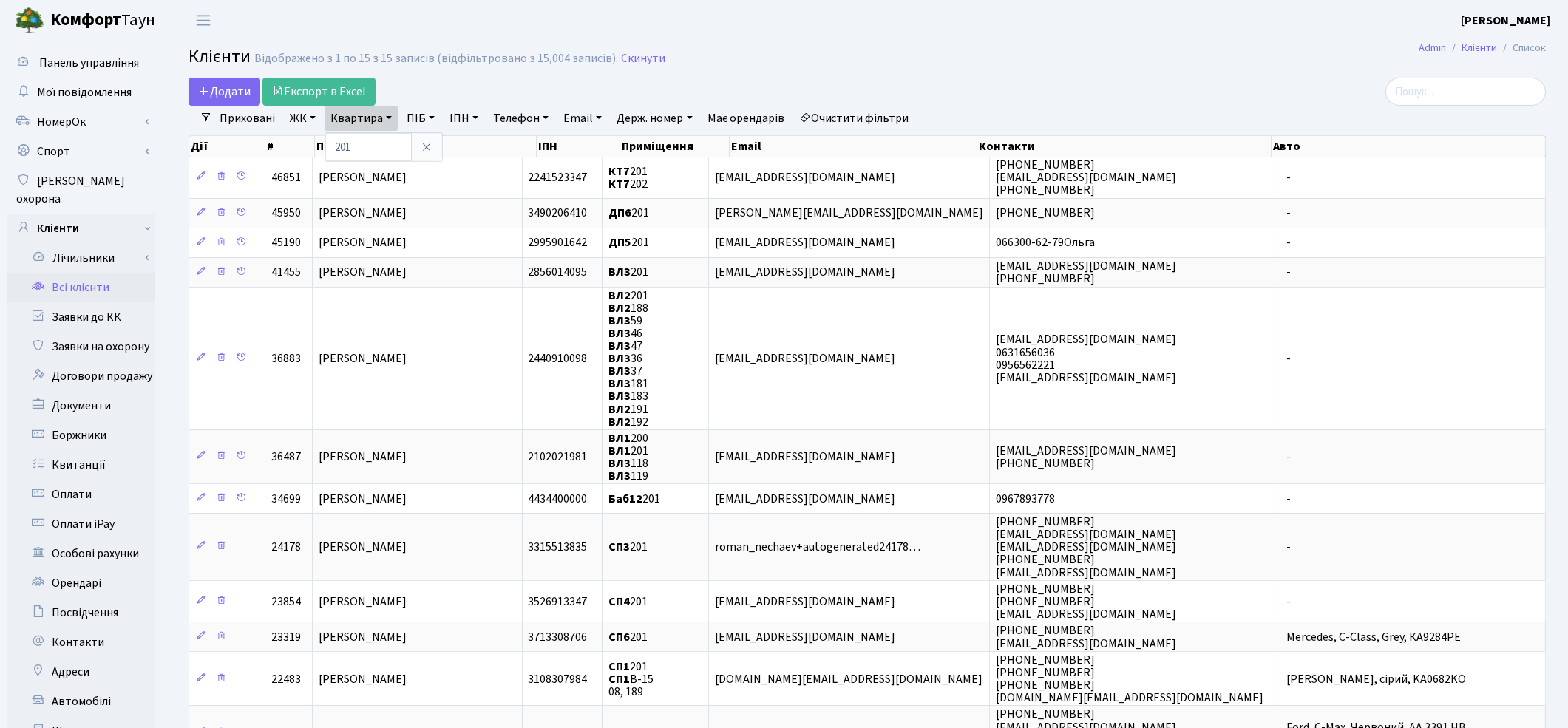
click at [300, 121] on link "ЖК" at bounding box center [302, 118] width 38 height 25
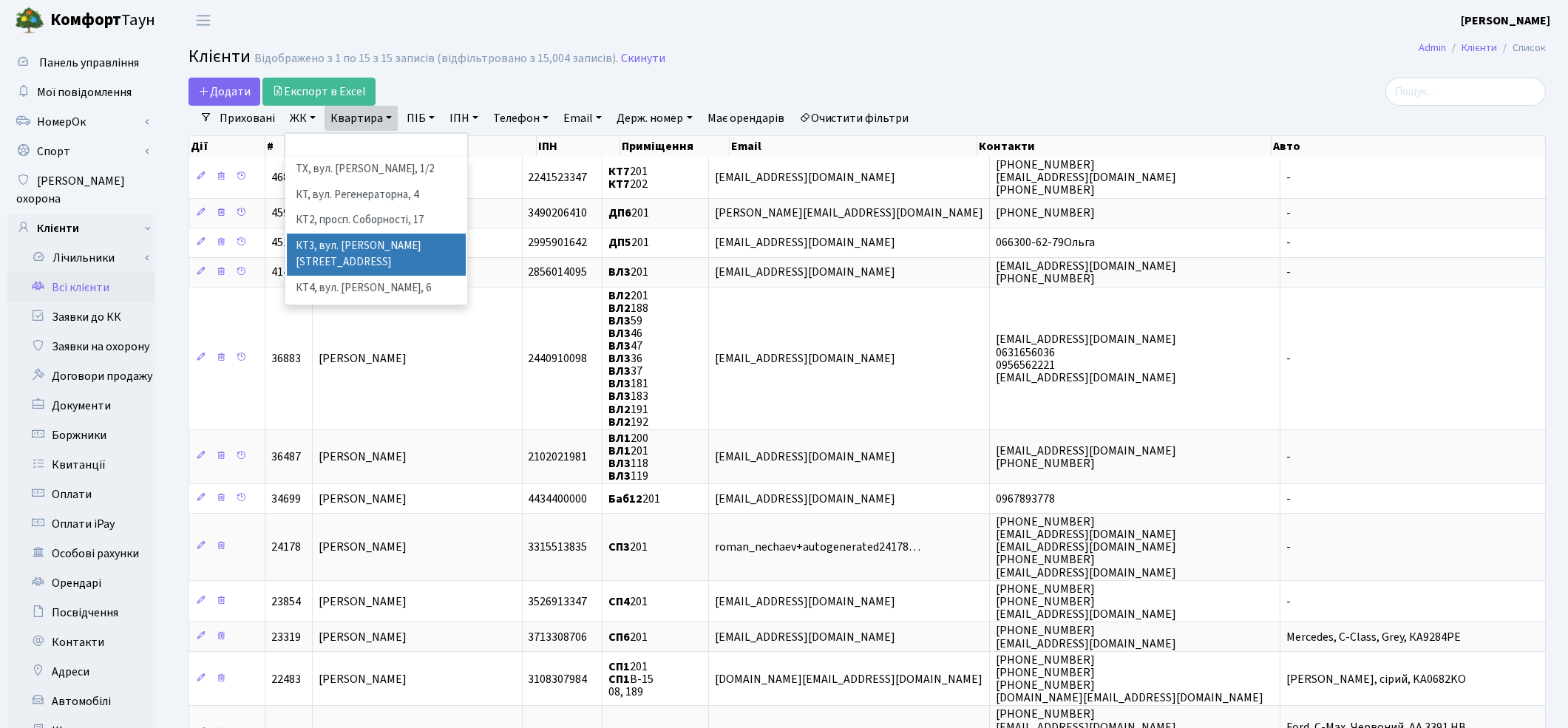
scroll to position [165, 0]
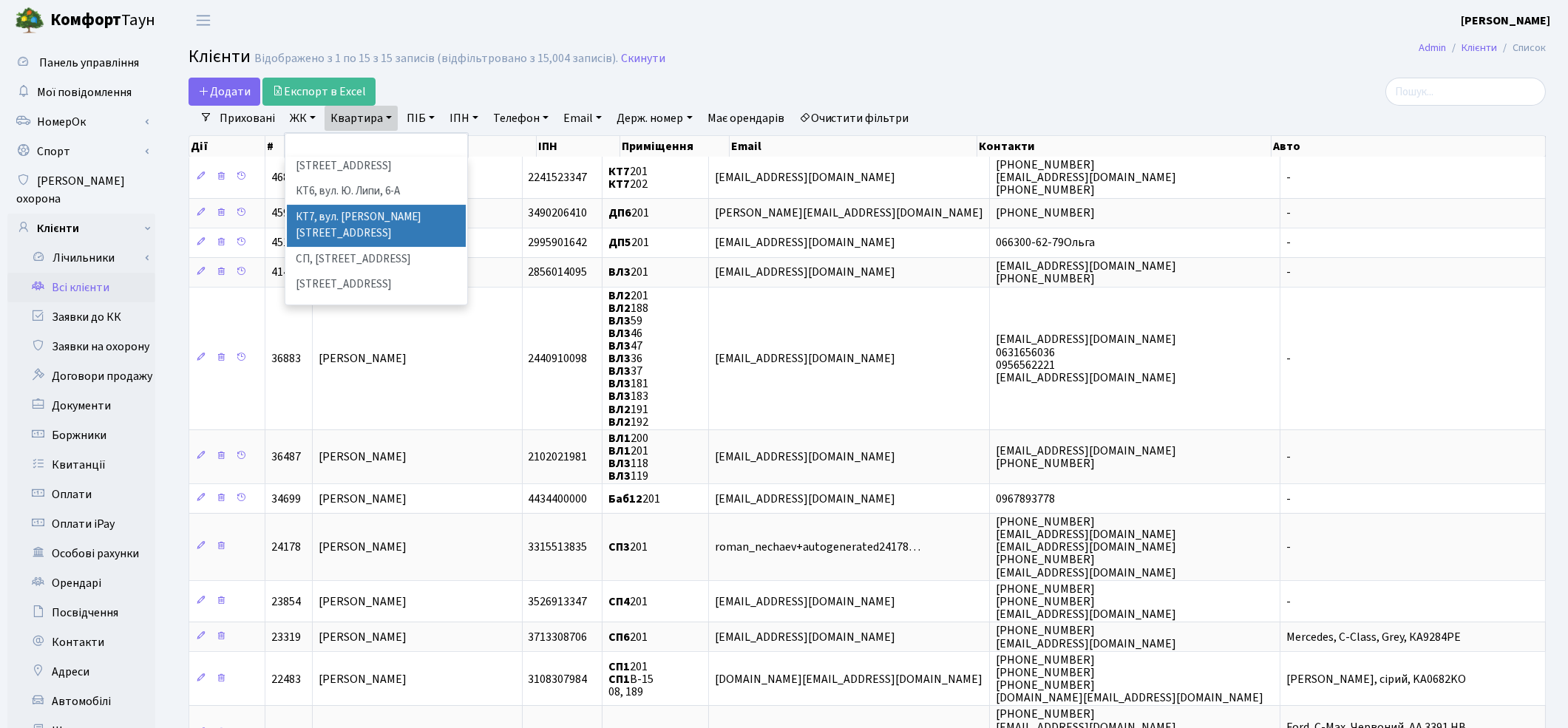
click at [345, 205] on li "КТ7, вул. [PERSON_NAME][STREET_ADDRESS]" at bounding box center [377, 225] width 179 height 42
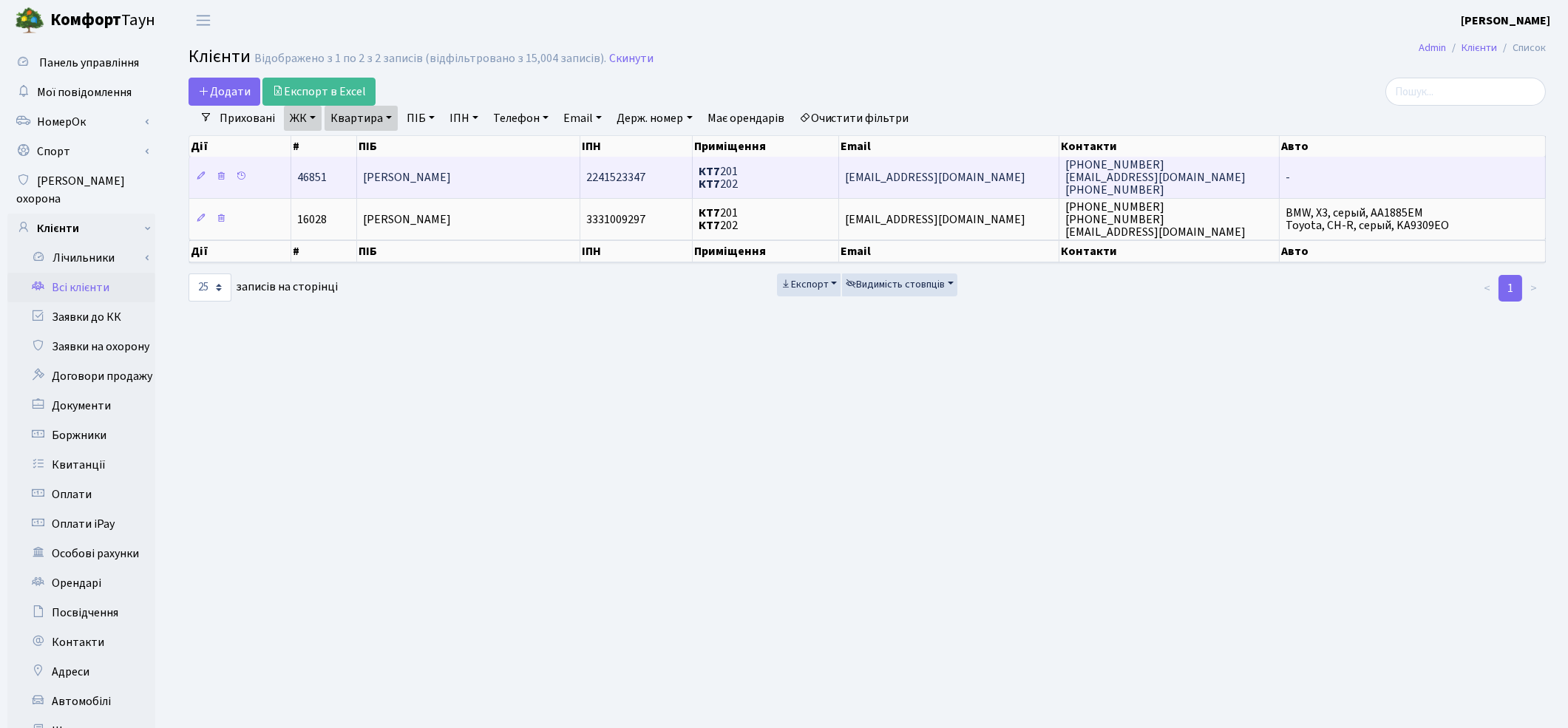
click at [451, 179] on span "Демченко Марія Іванівна" at bounding box center [406, 177] width 88 height 16
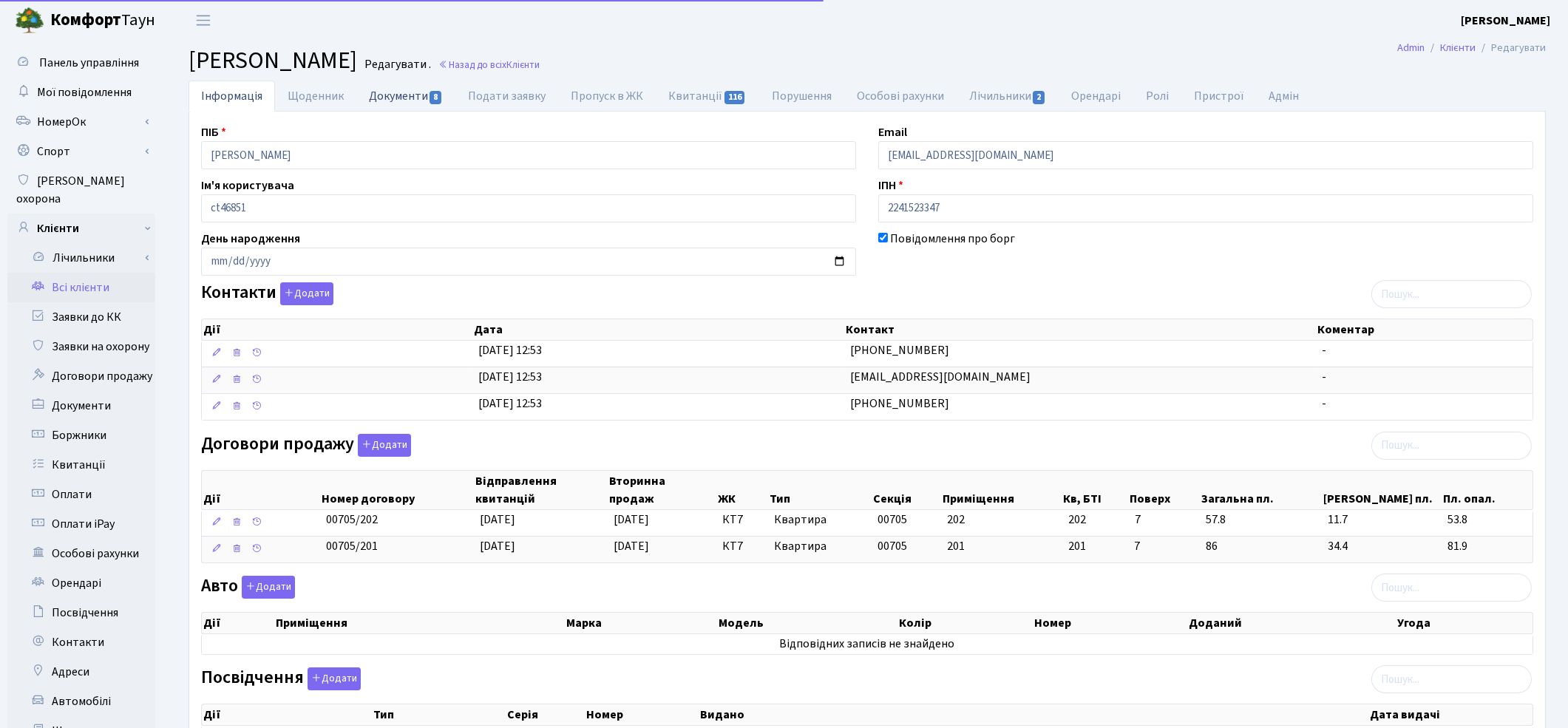
click at [388, 99] on link "Документи 8" at bounding box center [405, 96] width 100 height 31
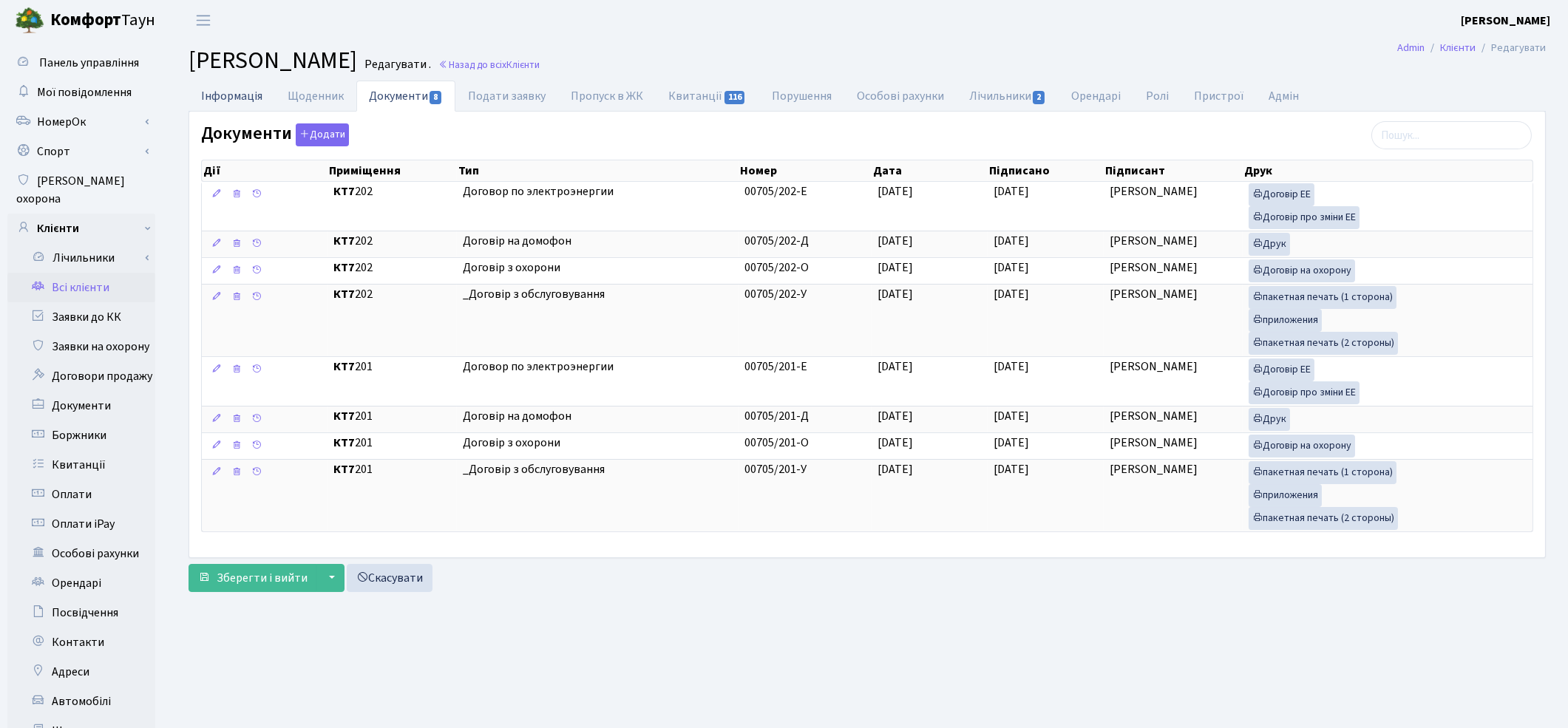
click at [219, 93] on link "Інформація" at bounding box center [232, 96] width 86 height 31
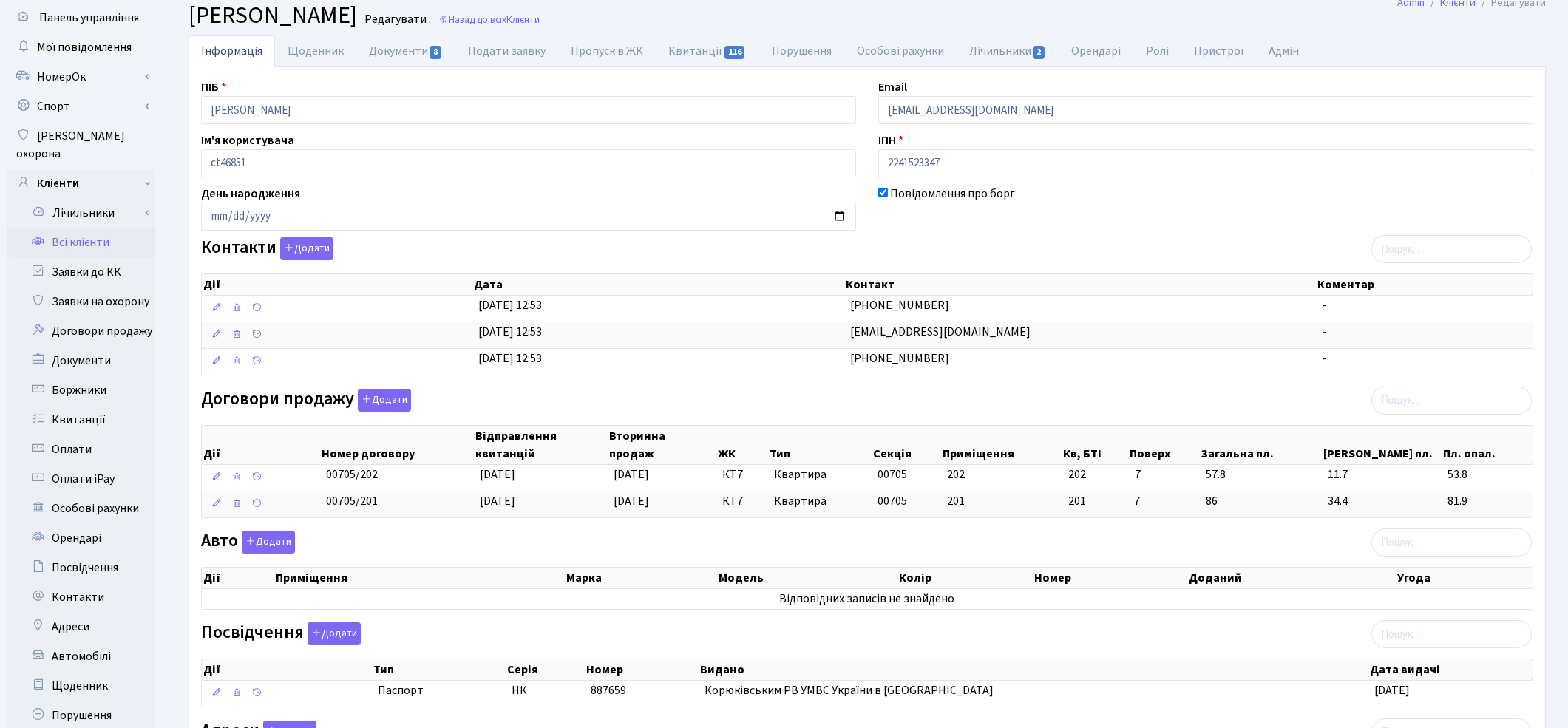
scroll to position [82, 0]
